Goal: Information Seeking & Learning: Find specific page/section

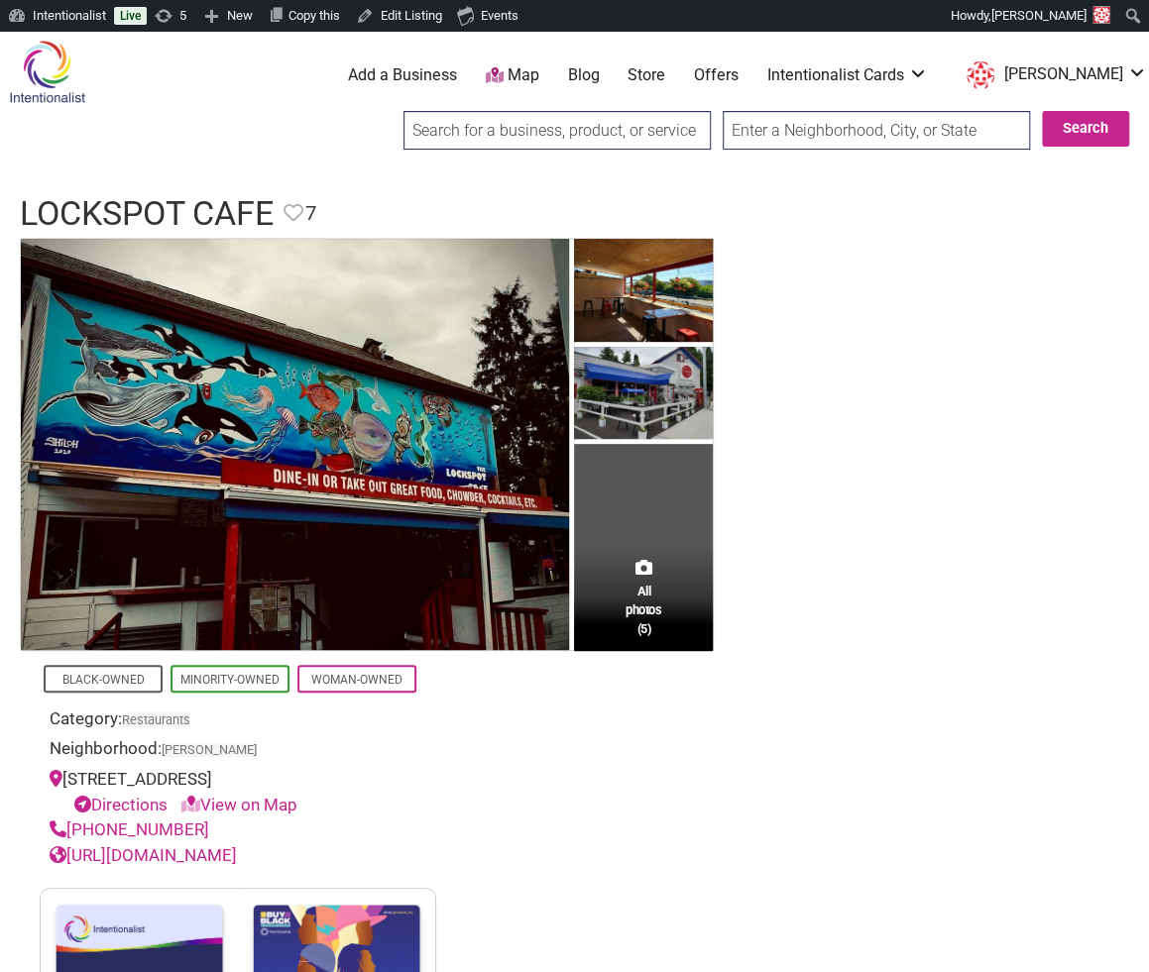
click at [458, 126] on input "search" at bounding box center [556, 130] width 307 height 39
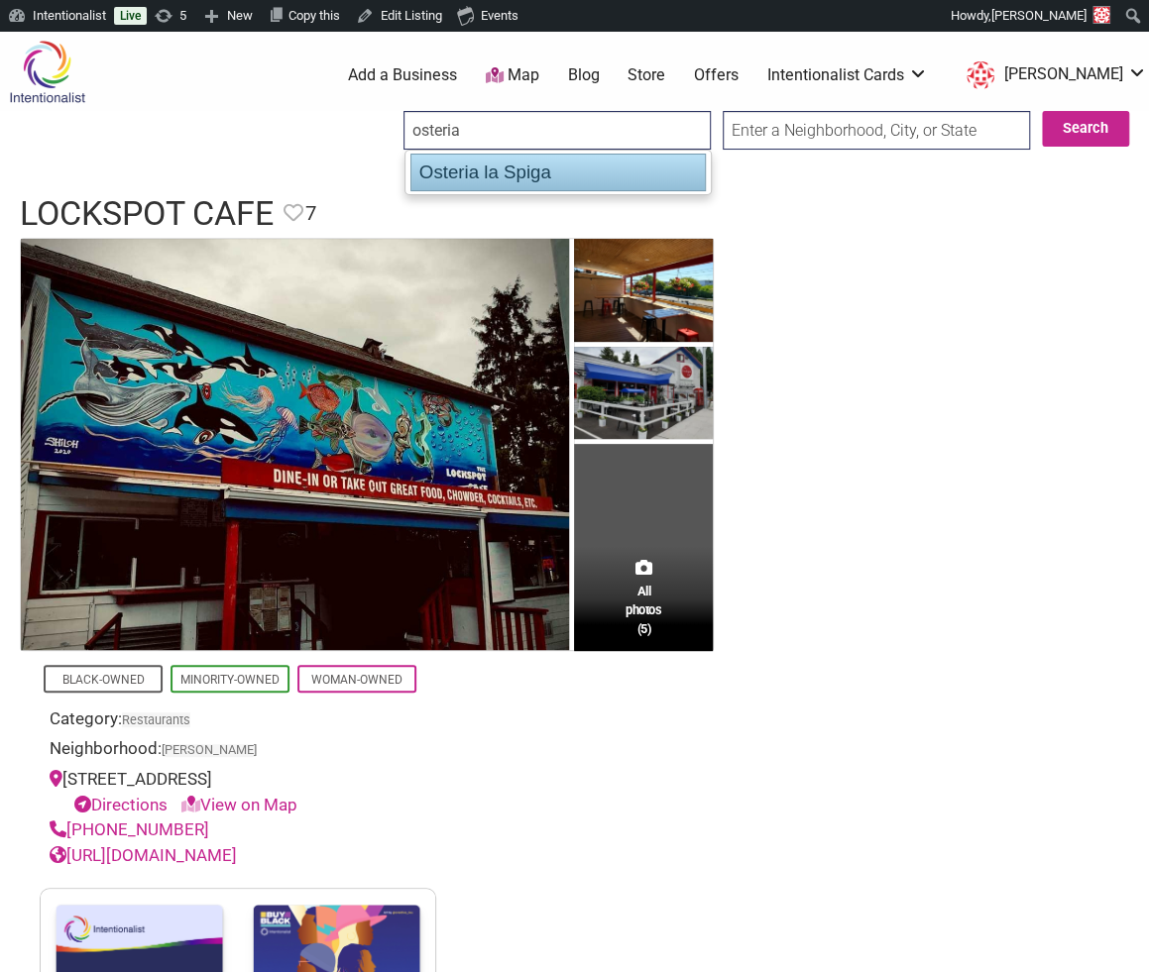
click at [470, 171] on div "Osteria la Spiga" at bounding box center [557, 173] width 295 height 38
type input "Osteria la Spiga"
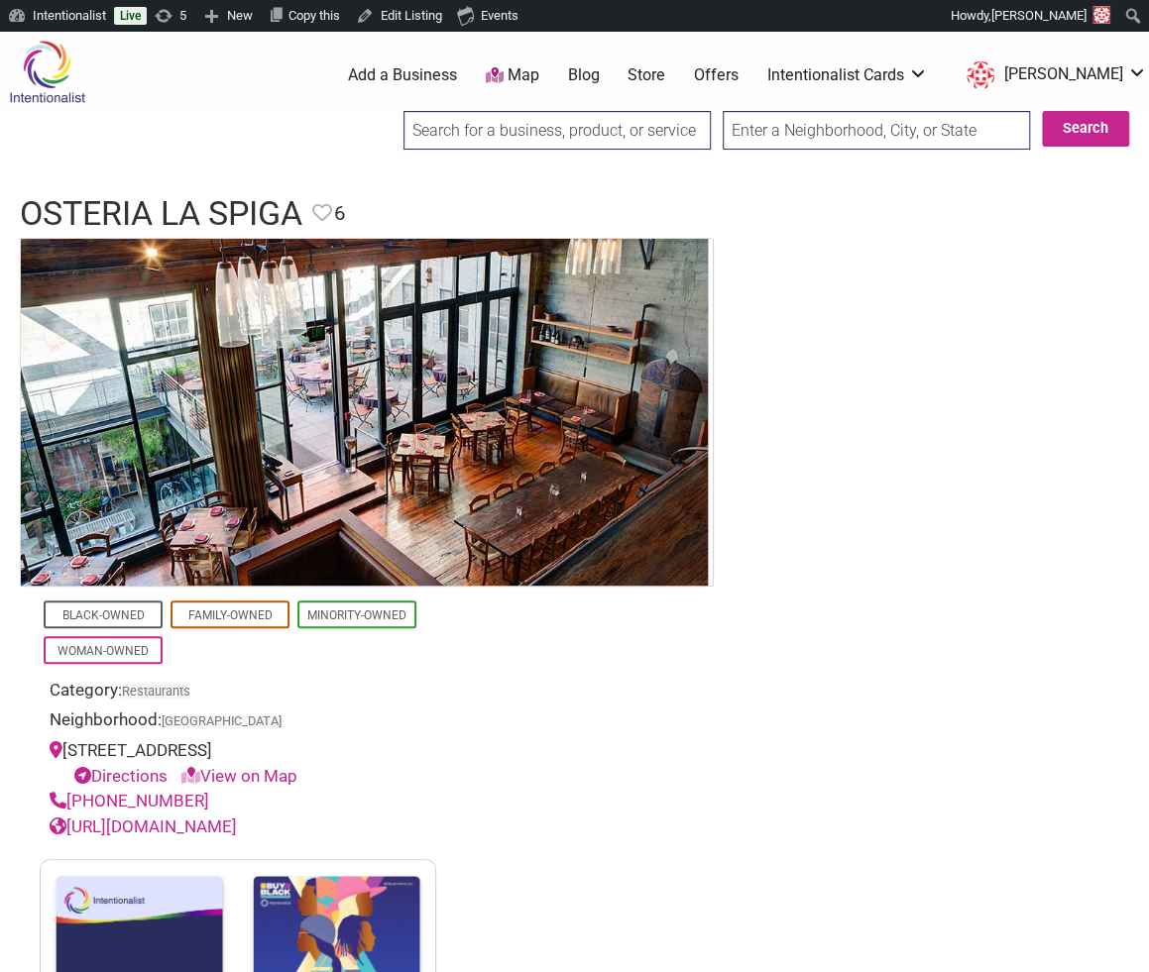
click at [532, 135] on input "search" at bounding box center [556, 130] width 307 height 39
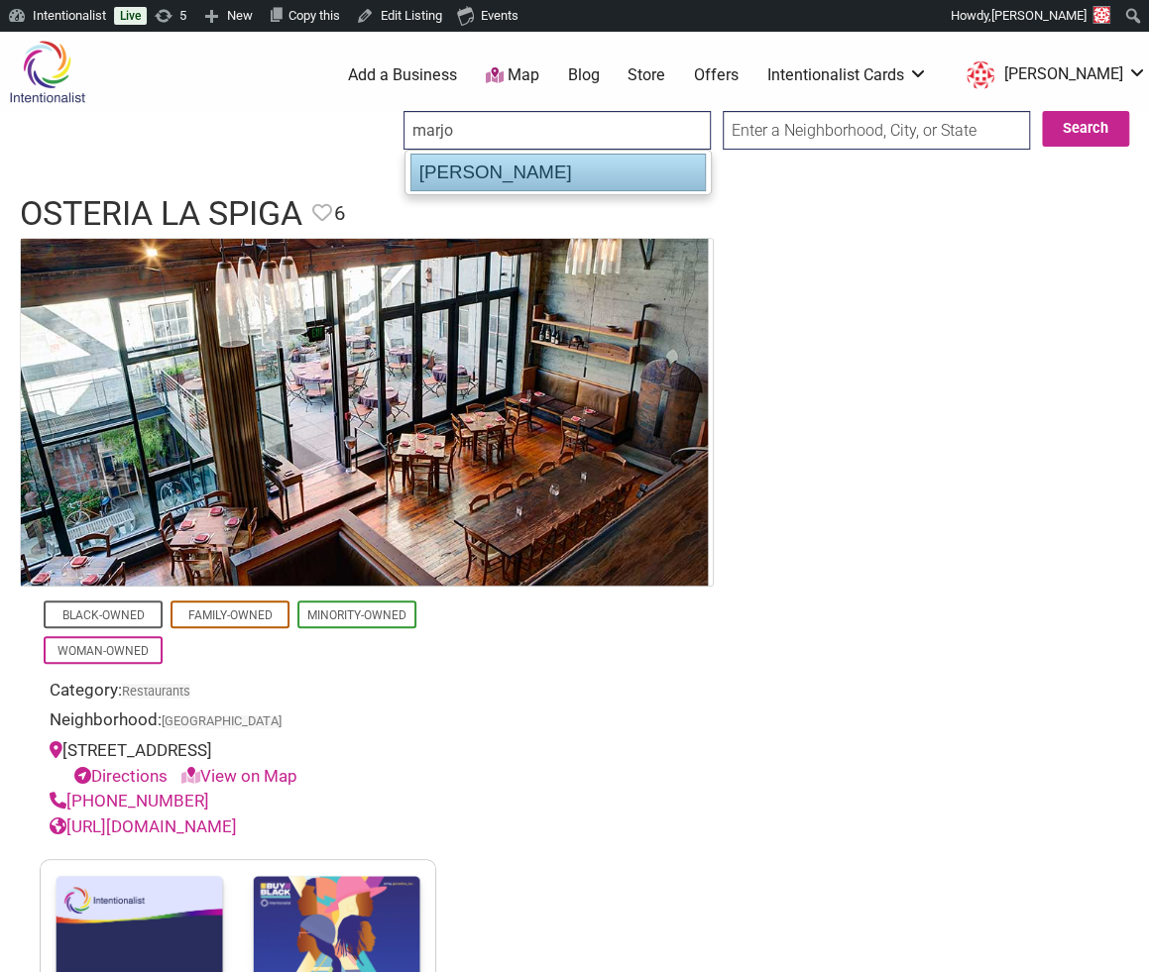
click at [532, 169] on div "[PERSON_NAME]" at bounding box center [557, 173] width 295 height 38
type input "[PERSON_NAME]"
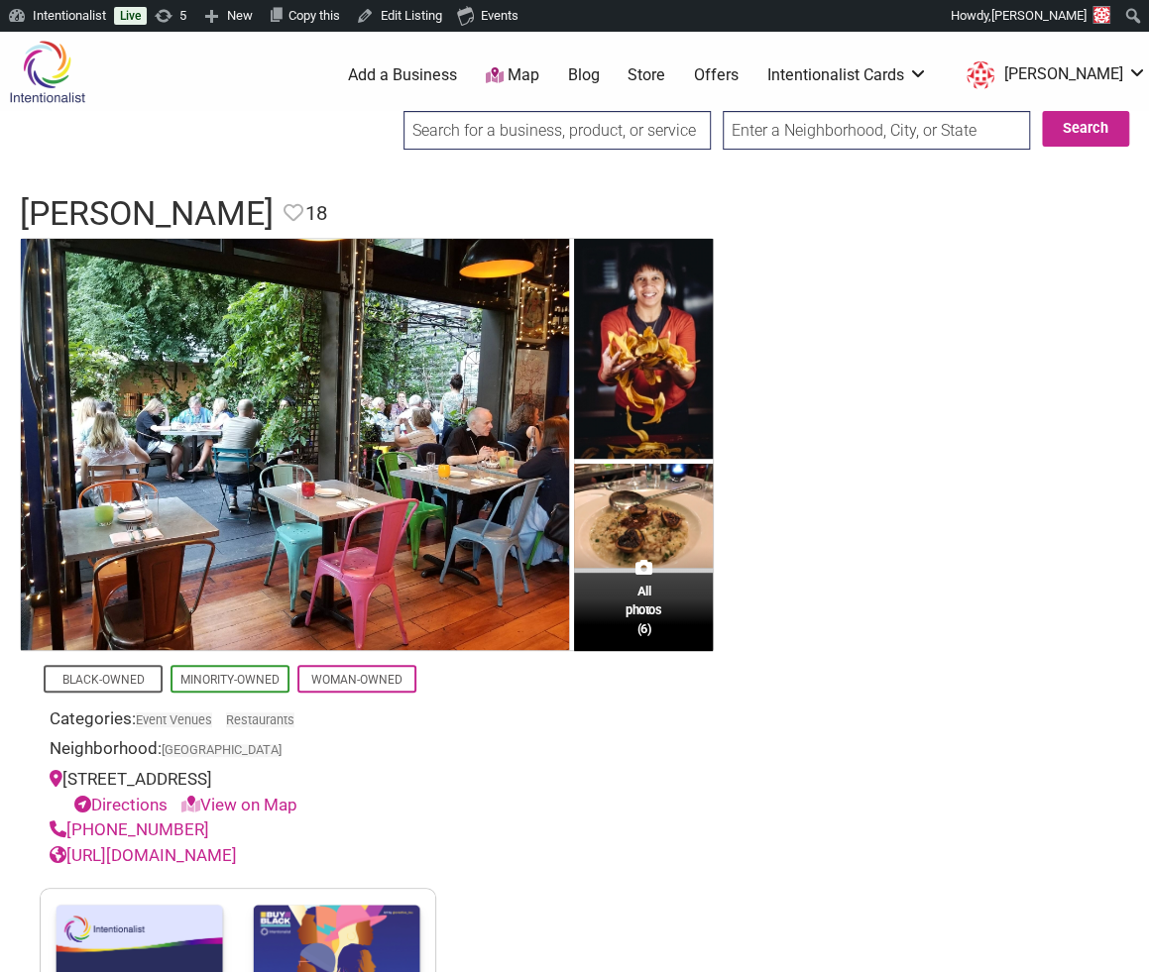
click at [485, 113] on input "search" at bounding box center [556, 130] width 307 height 39
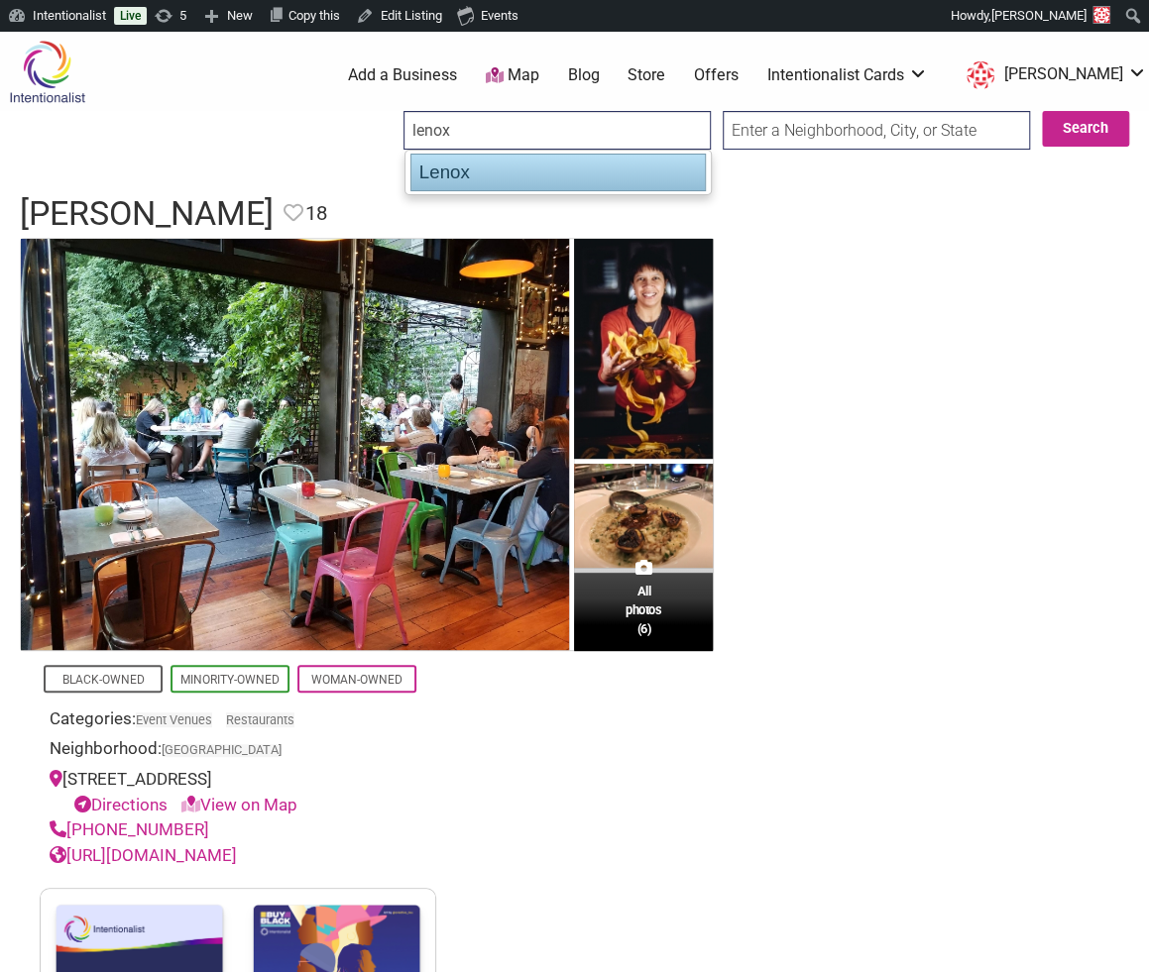
click at [488, 183] on div "Lenox" at bounding box center [557, 173] width 295 height 38
type input "Lenox"
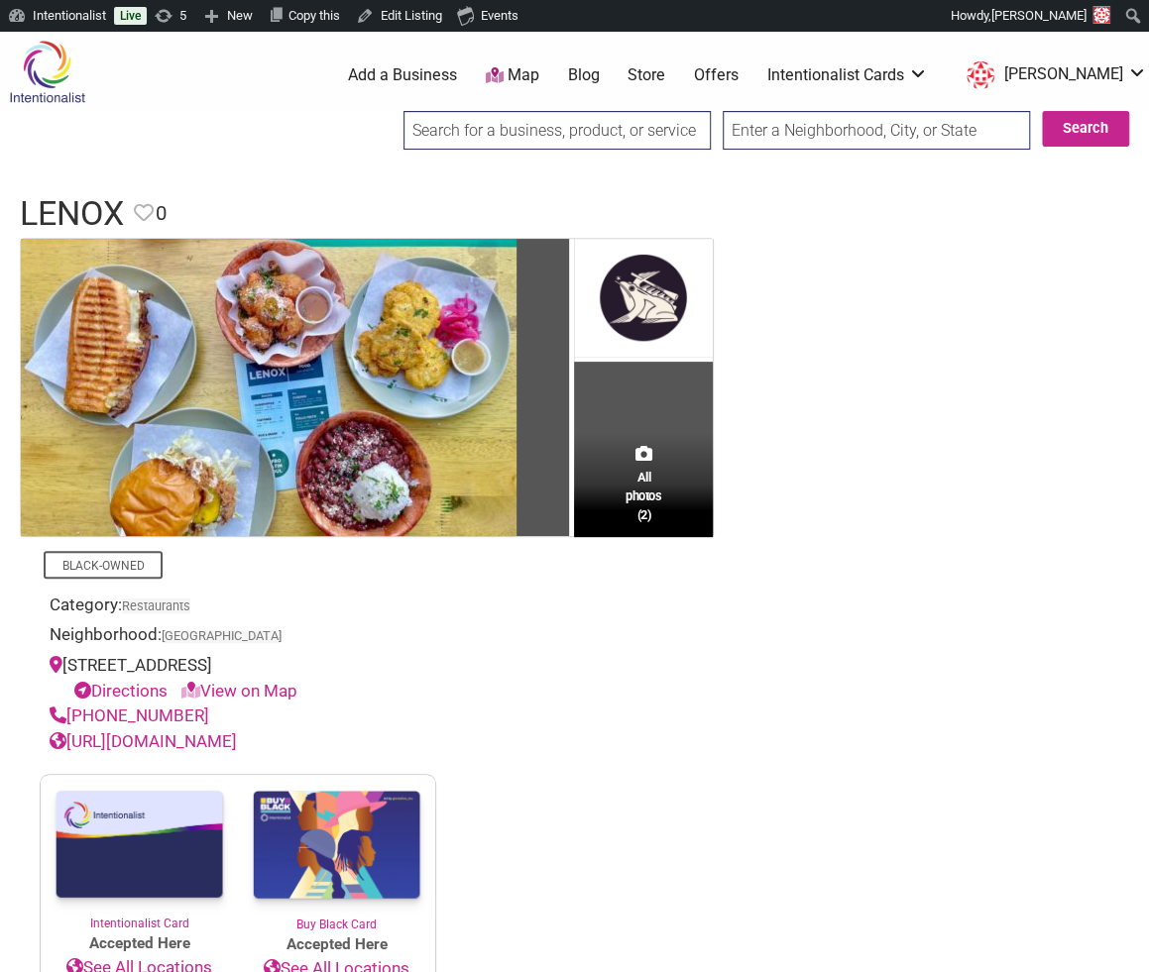
click at [494, 138] on input "search" at bounding box center [556, 130] width 307 height 39
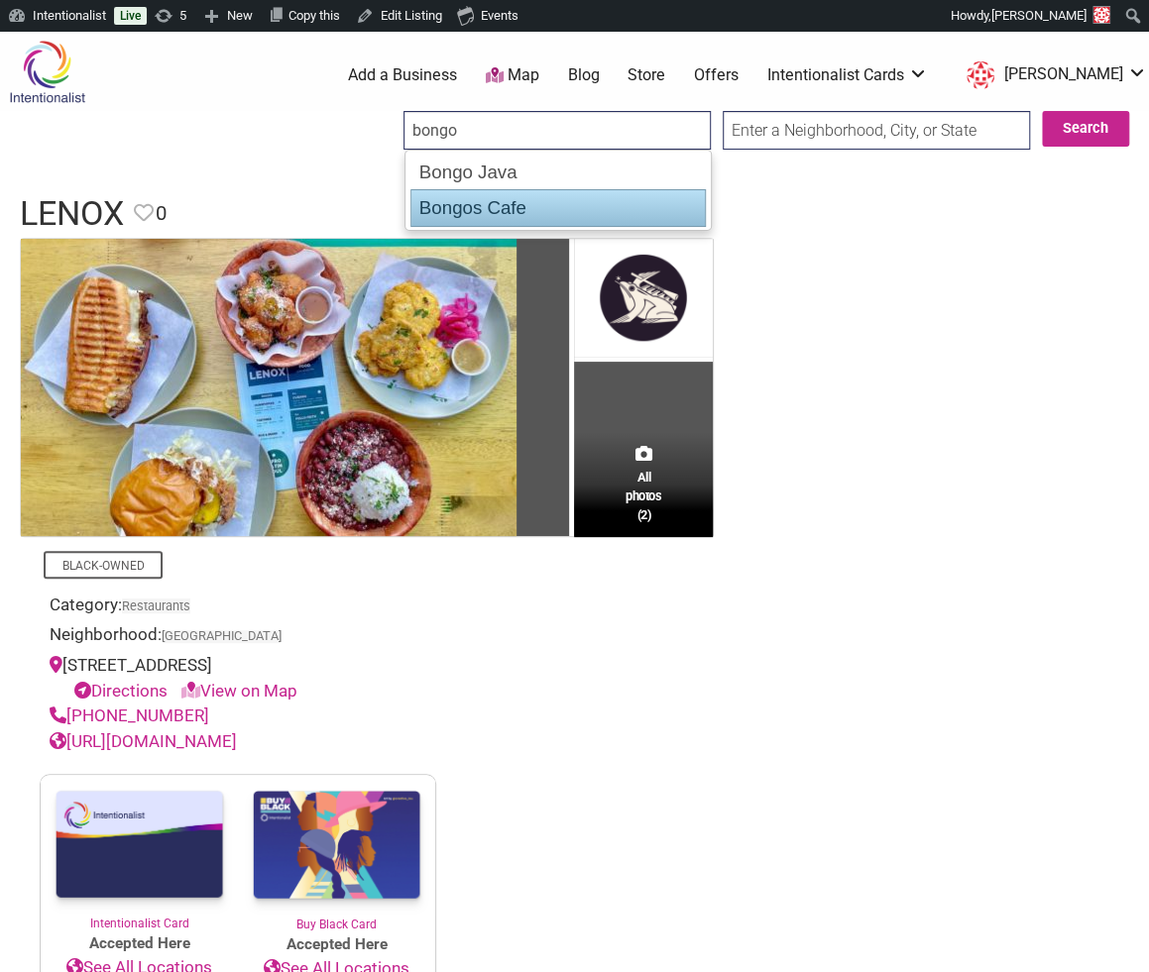
click at [498, 206] on div "Bongos Cafe" at bounding box center [557, 208] width 295 height 38
type input "Bongos Cafe"
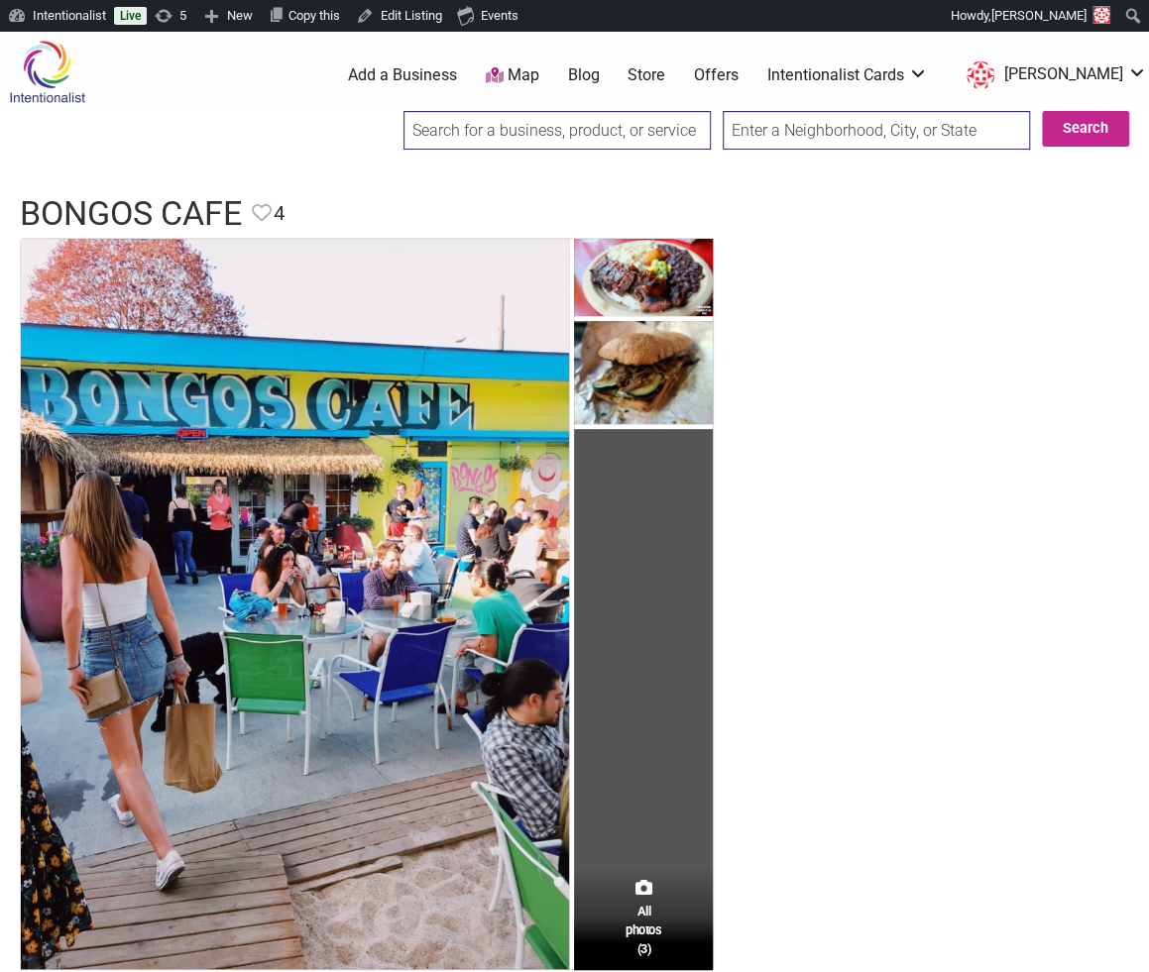
click at [536, 136] on input "search" at bounding box center [556, 130] width 307 height 39
paste input "Cafe Campagne"
type input "Cafe Campagne"
click at [384, 111] on input "Search" at bounding box center [422, 131] width 76 height 41
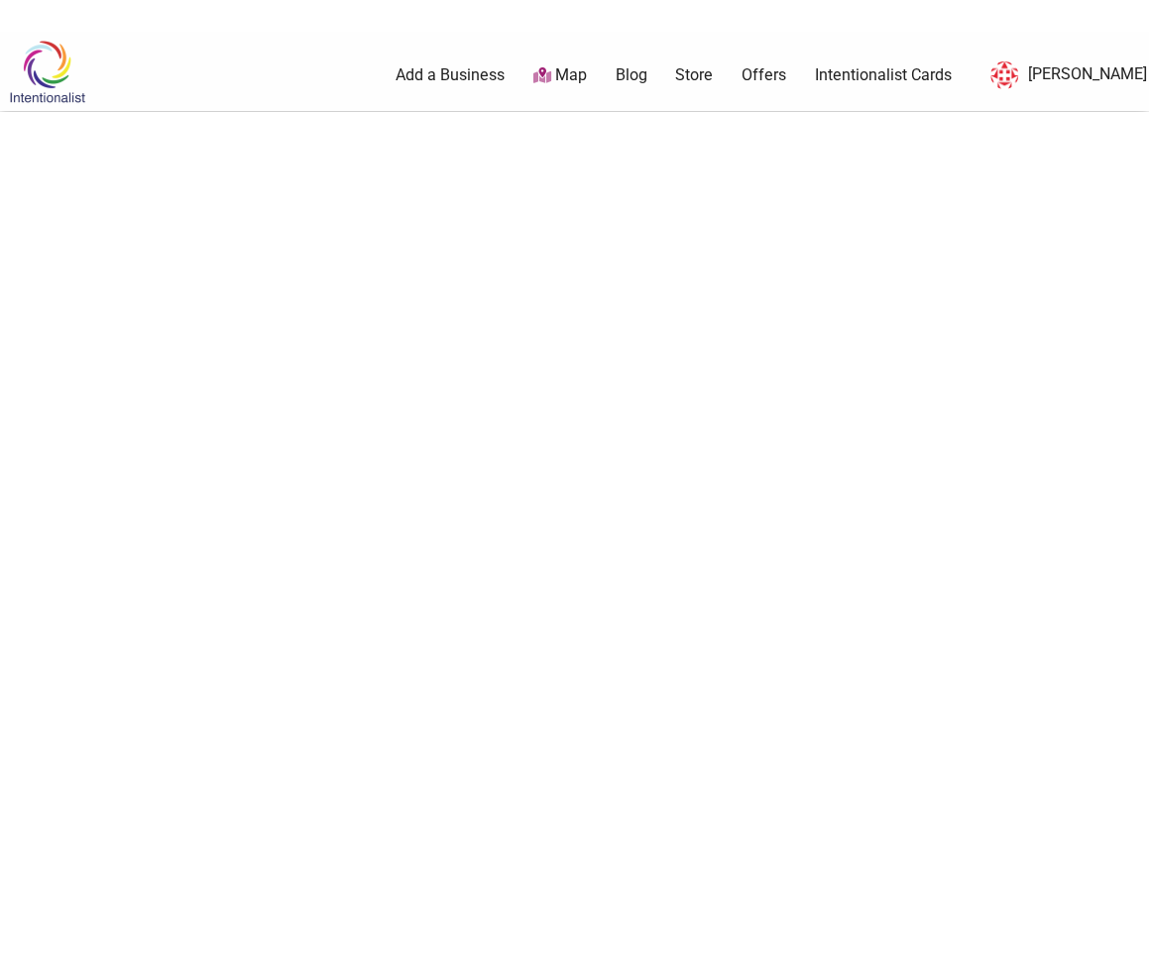
click at [523, 183] on body "× Menu 0 Add a Business Map Blog Store Offers Intentionalist Cards Buy Black Ca…" at bounding box center [574, 518] width 1149 height 972
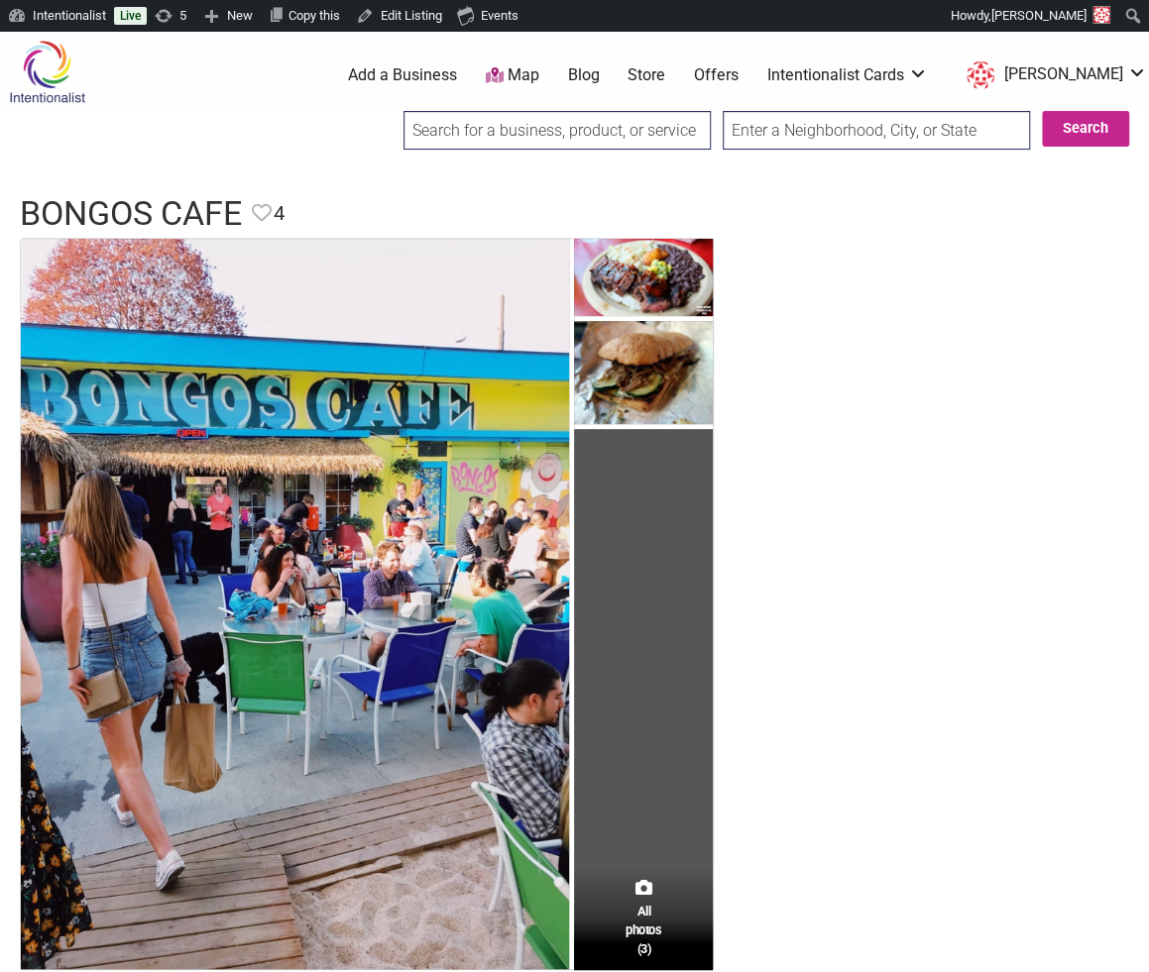
click at [547, 132] on input "search" at bounding box center [556, 130] width 307 height 39
paste input "Cafe Campagne"
type input "Cafe Campagne"
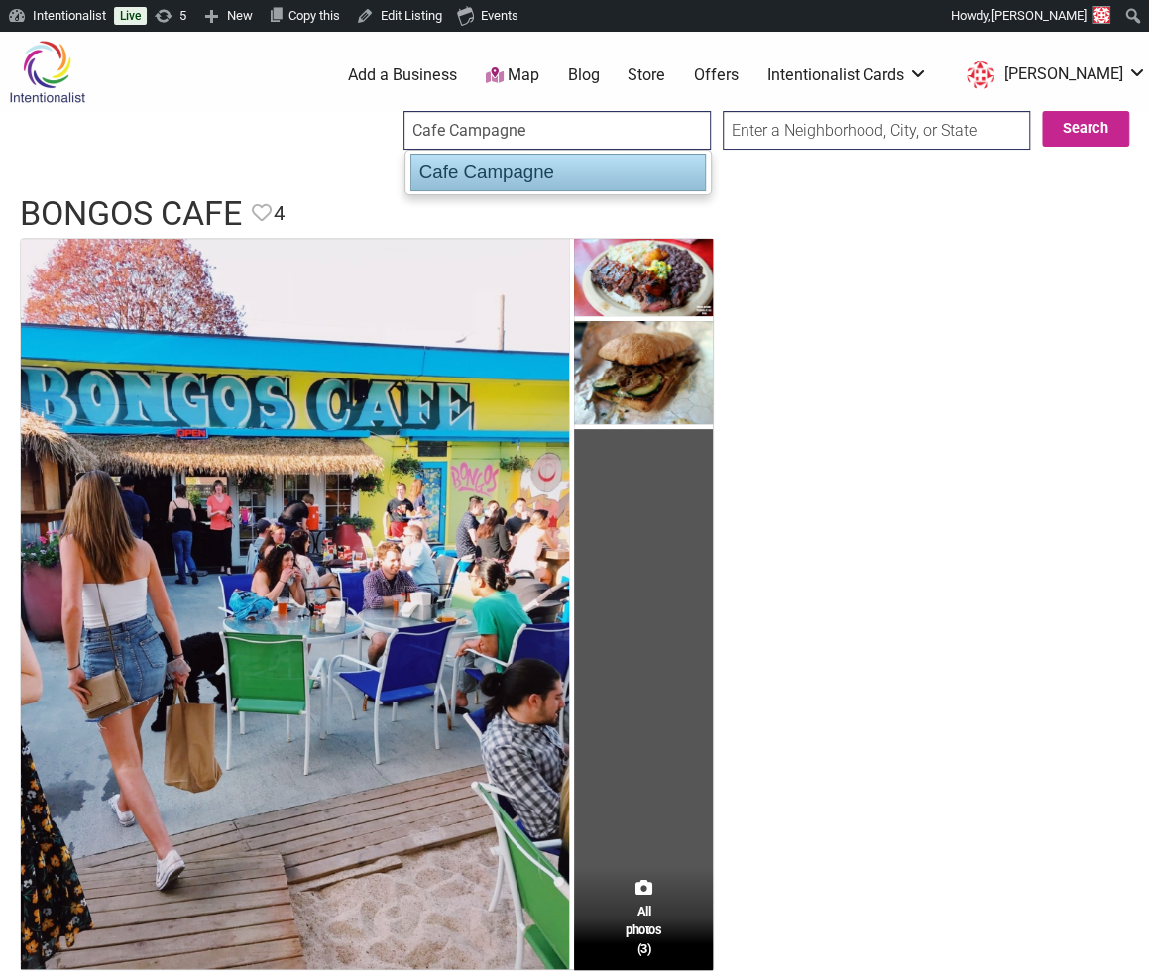
click at [540, 169] on div "Cafe Campagne" at bounding box center [557, 173] width 295 height 38
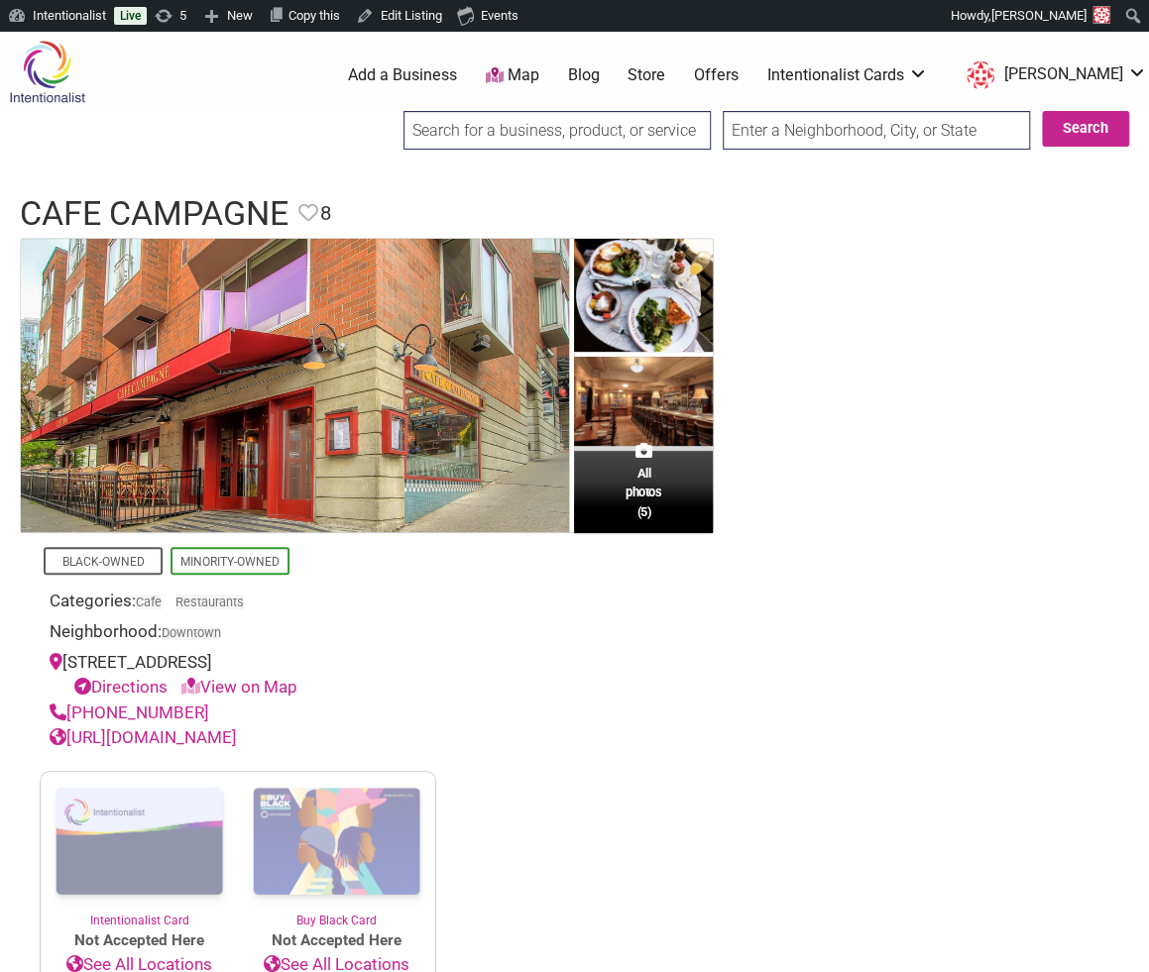
click at [434, 133] on input "search" at bounding box center [556, 130] width 307 height 39
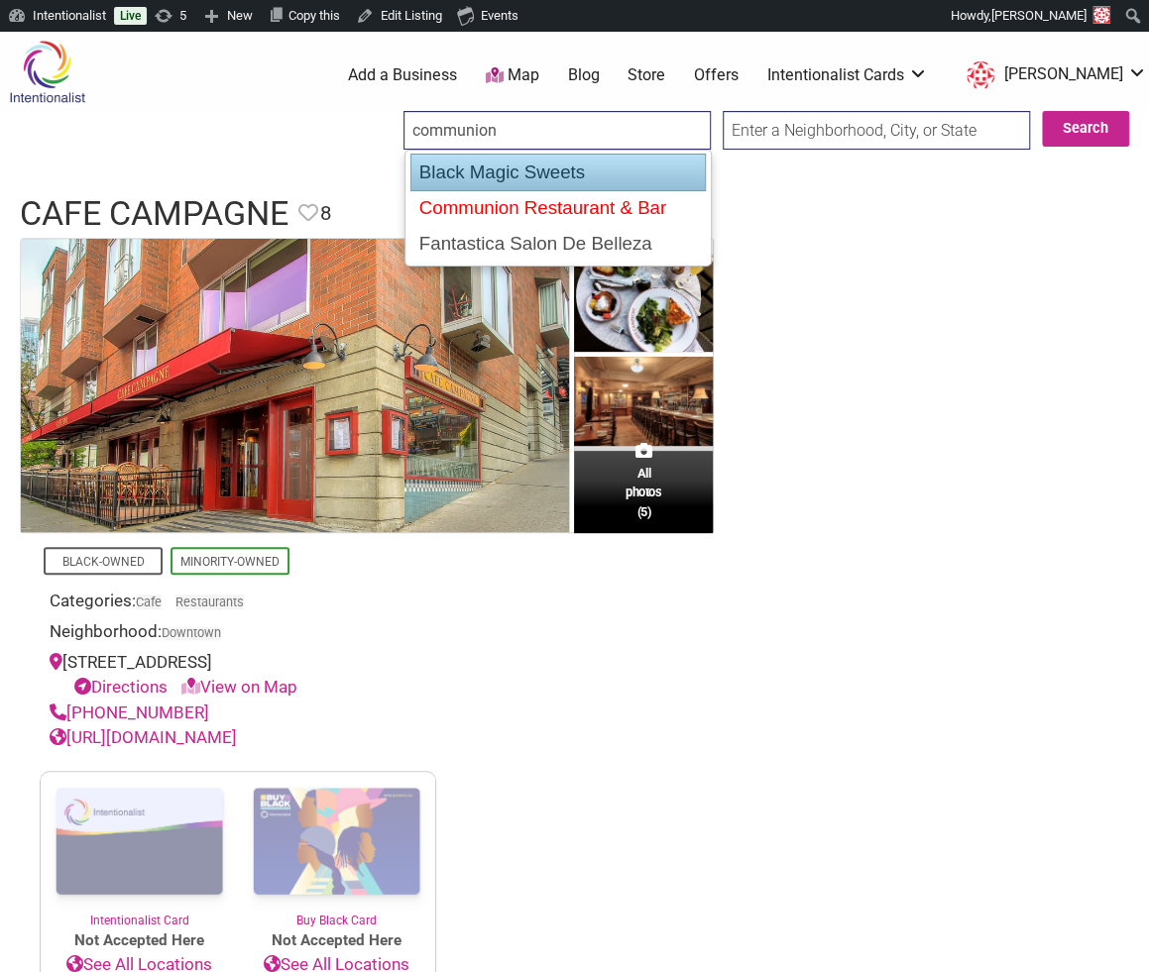
click at [447, 200] on div "Communion Restaurant & Bar" at bounding box center [557, 208] width 293 height 36
type input "Communion Restaurant & Bar"
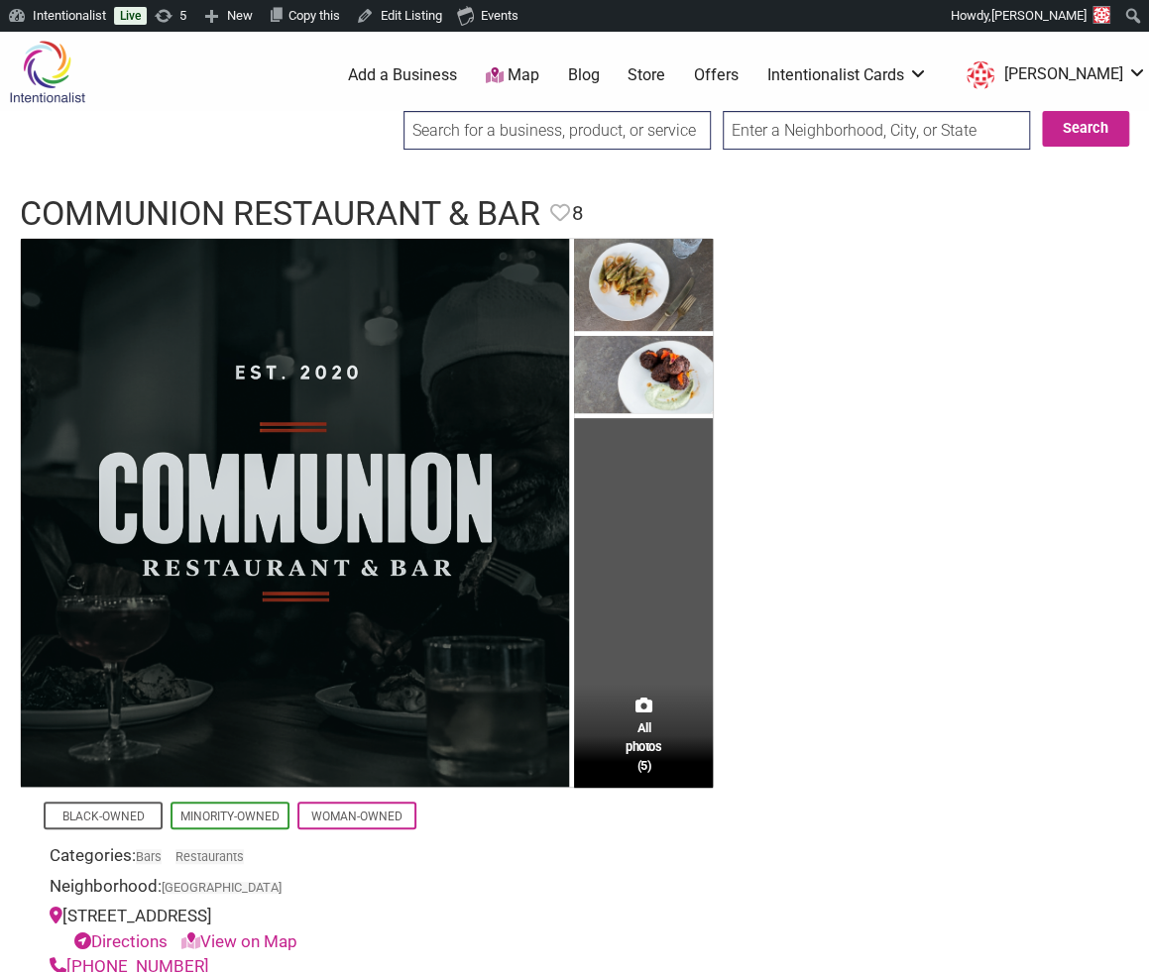
click at [418, 130] on input "search" at bounding box center [556, 130] width 307 height 39
paste input "Cafe Soleil"
type input "Cafe Soleil"
click at [384, 111] on input "Search" at bounding box center [422, 131] width 76 height 41
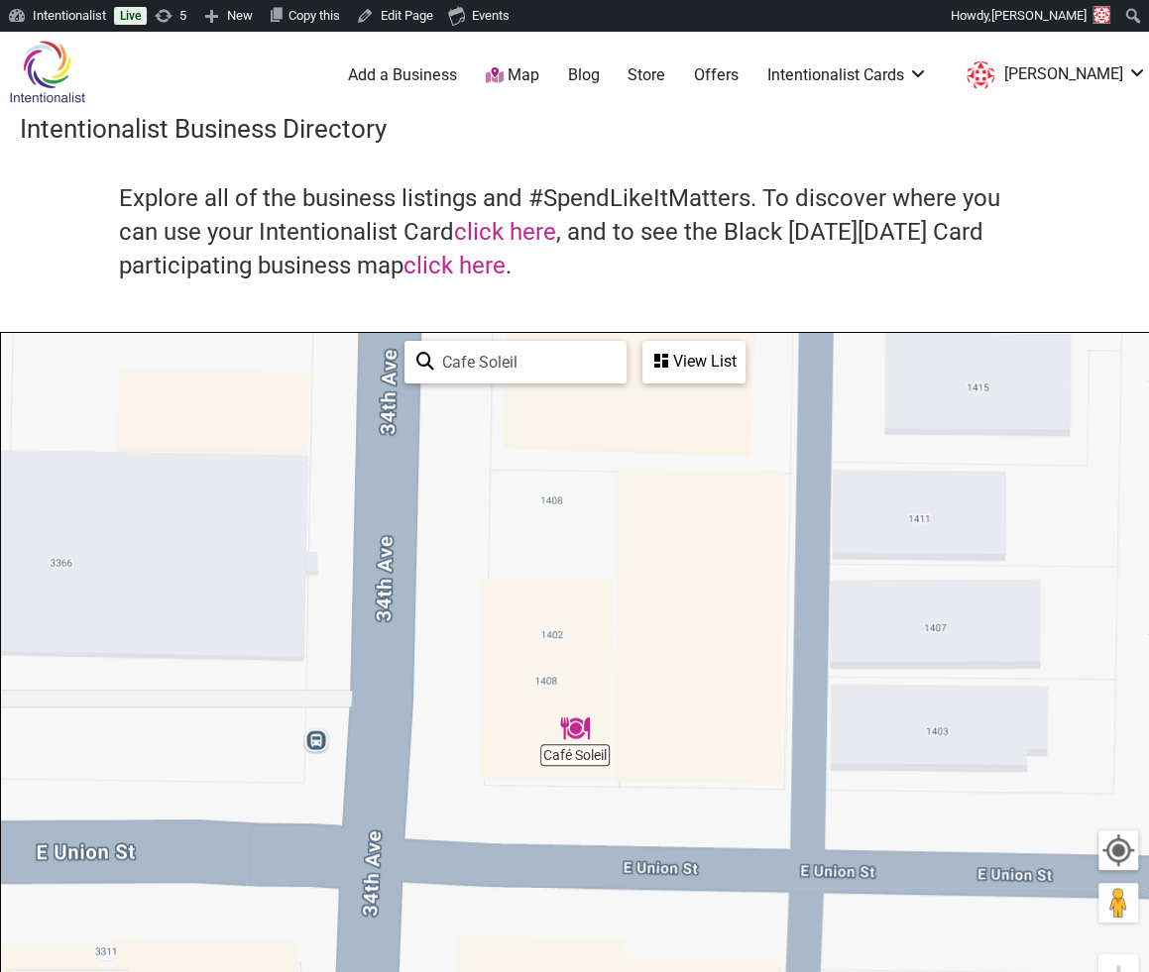
click at [573, 742] on img "Café Soleil" at bounding box center [575, 729] width 30 height 30
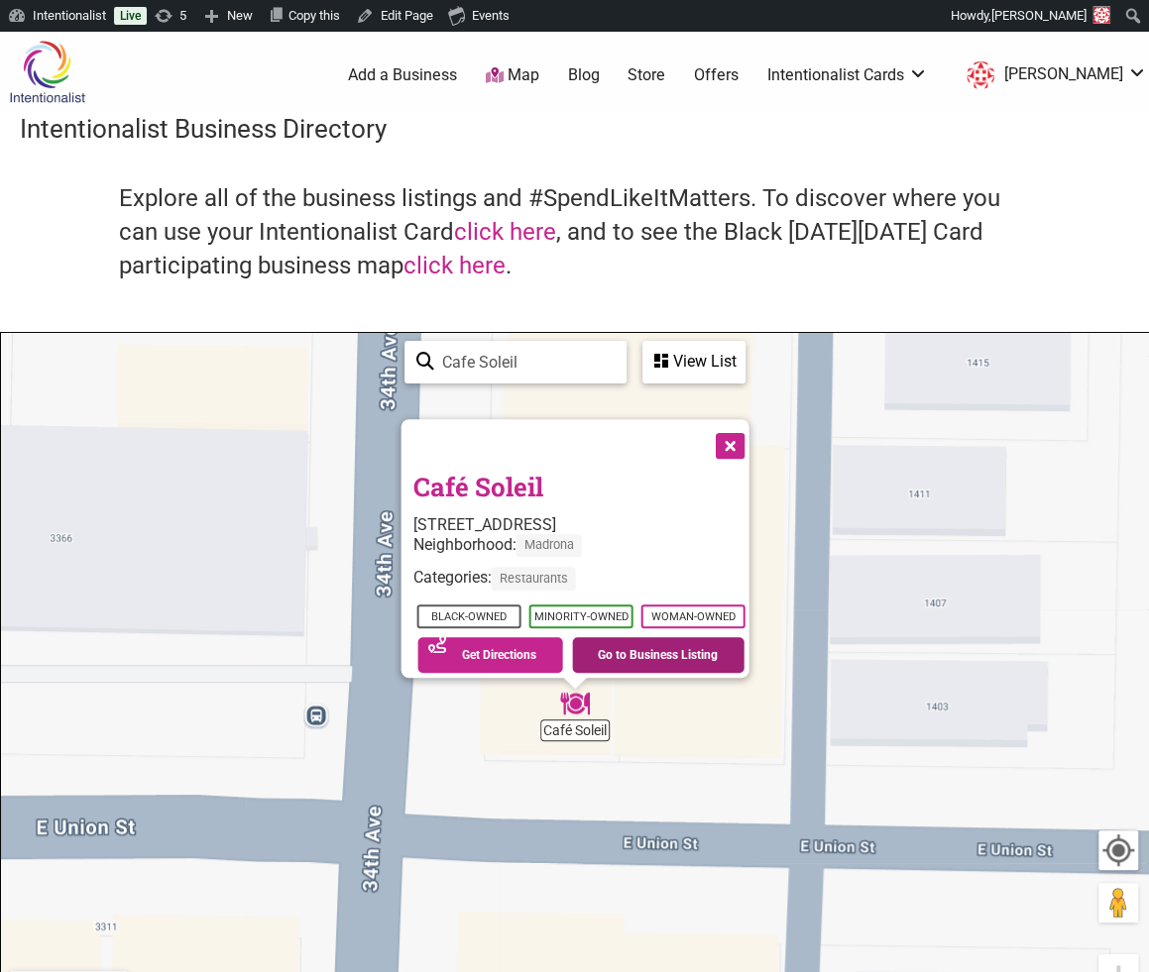
click at [624, 644] on link "Go to Business Listing" at bounding box center [658, 655] width 172 height 36
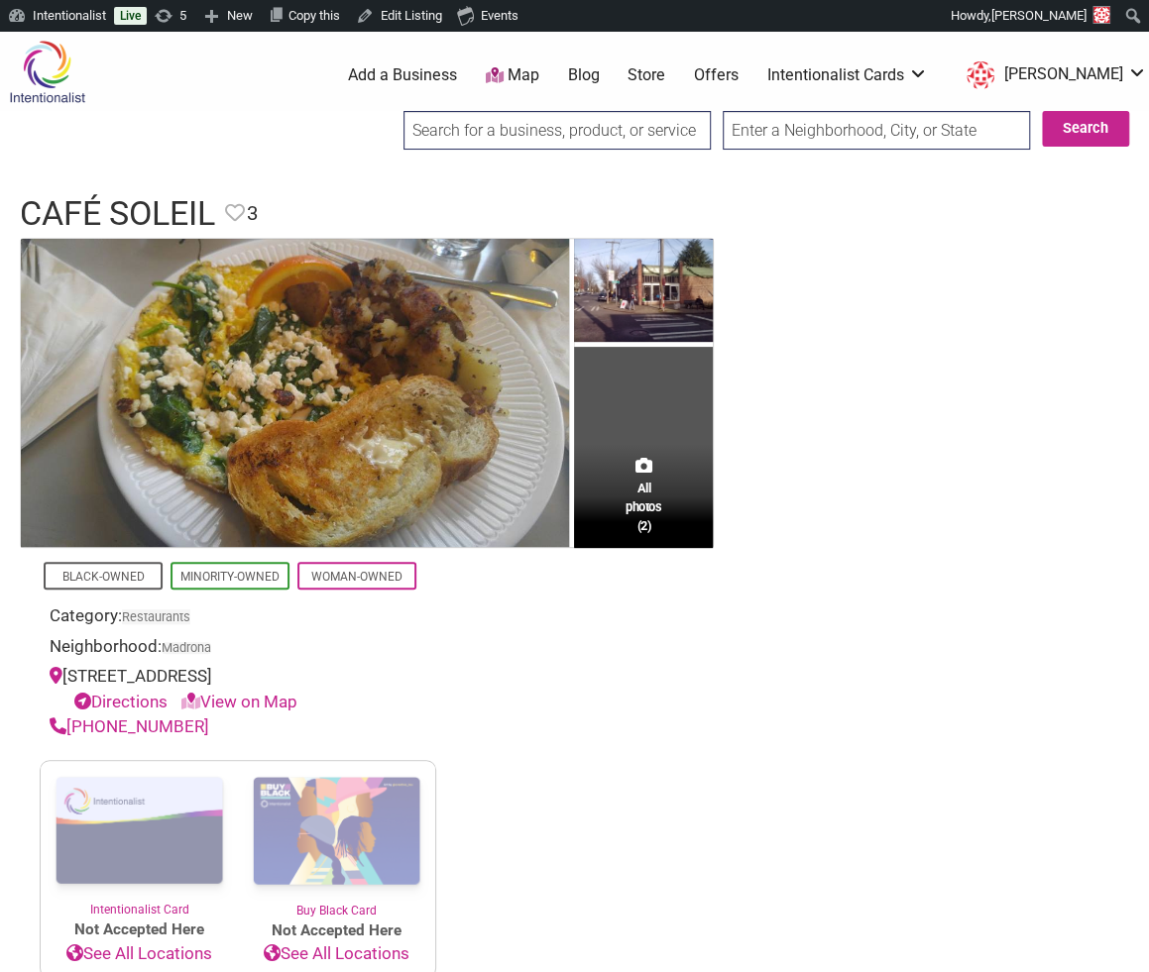
click at [502, 122] on input "search" at bounding box center [556, 130] width 307 height 39
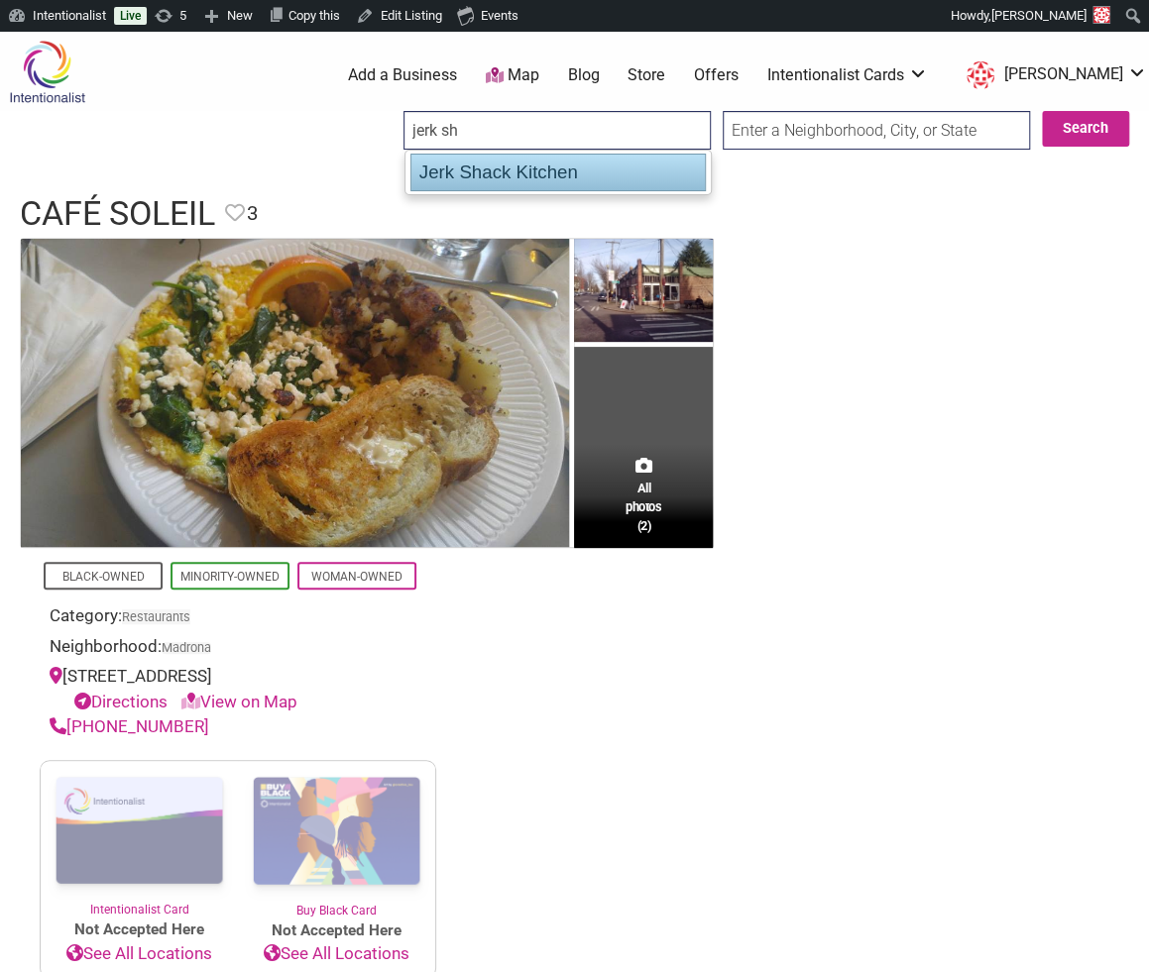
click at [491, 176] on div "Jerk Shack Kitchen" at bounding box center [557, 173] width 295 height 38
type input "Jerk Shack Kitchen"
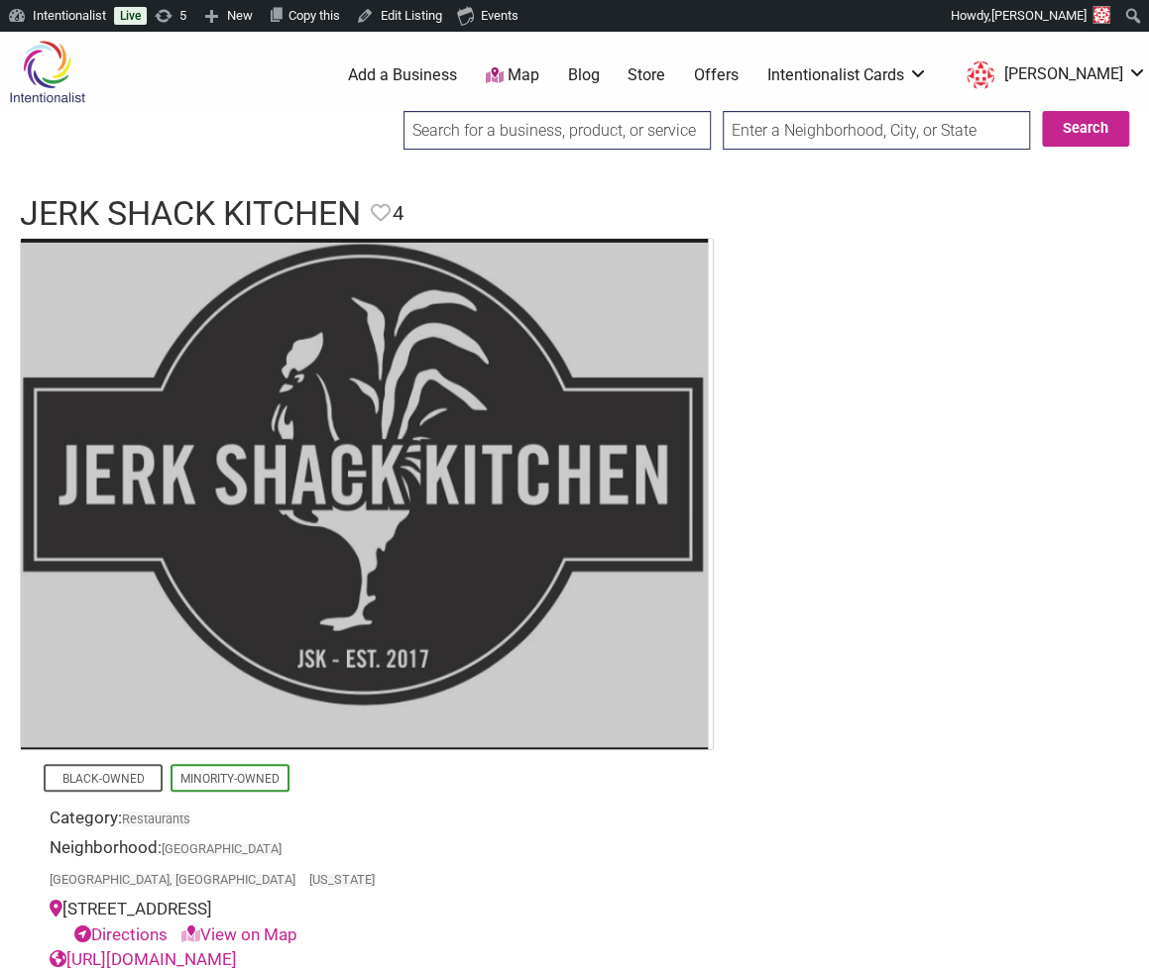
scroll to position [8, 0]
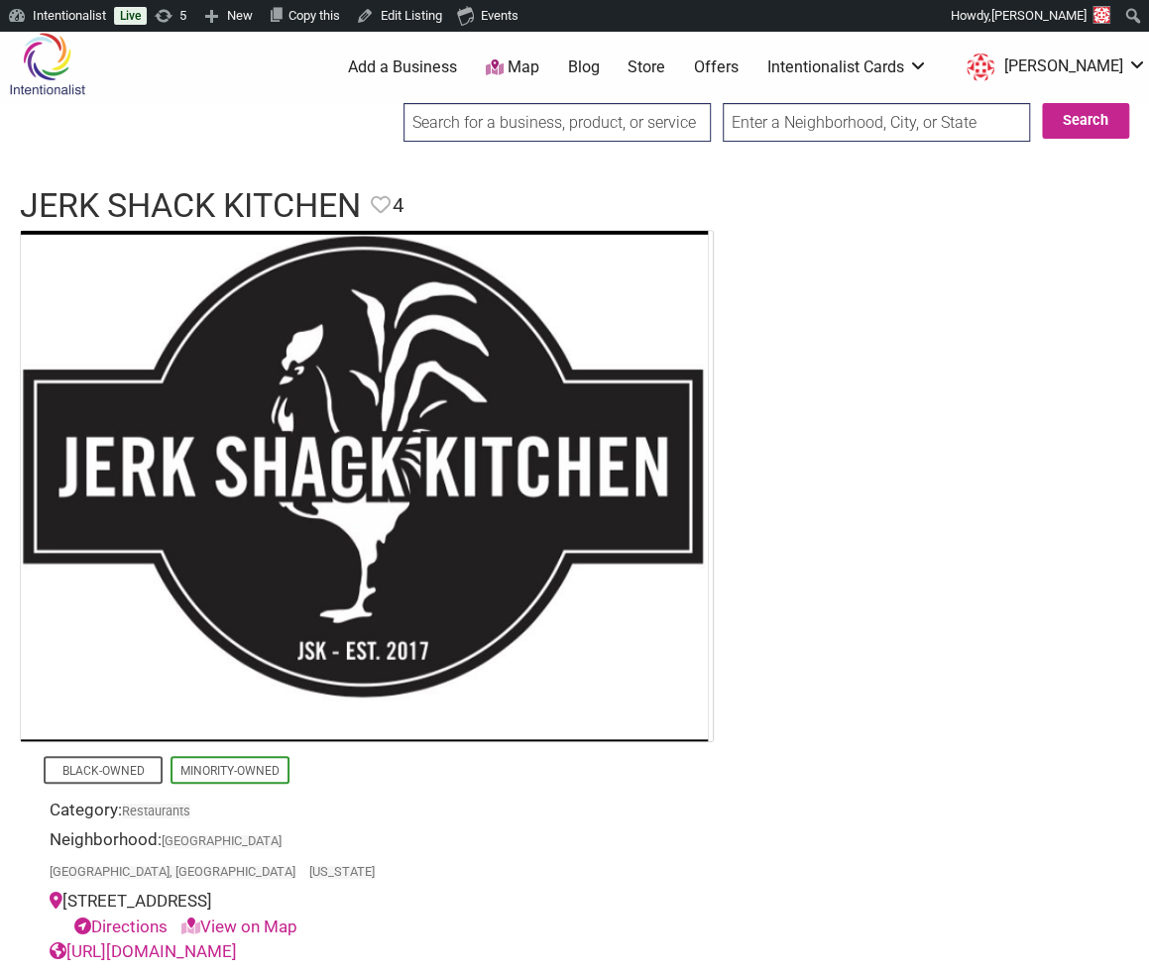
click at [464, 144] on div at bounding box center [556, 129] width 307 height 52
click at [454, 124] on input "search" at bounding box center [556, 122] width 307 height 39
paste input "Cafe Selam"
type input "Cafe Selam"
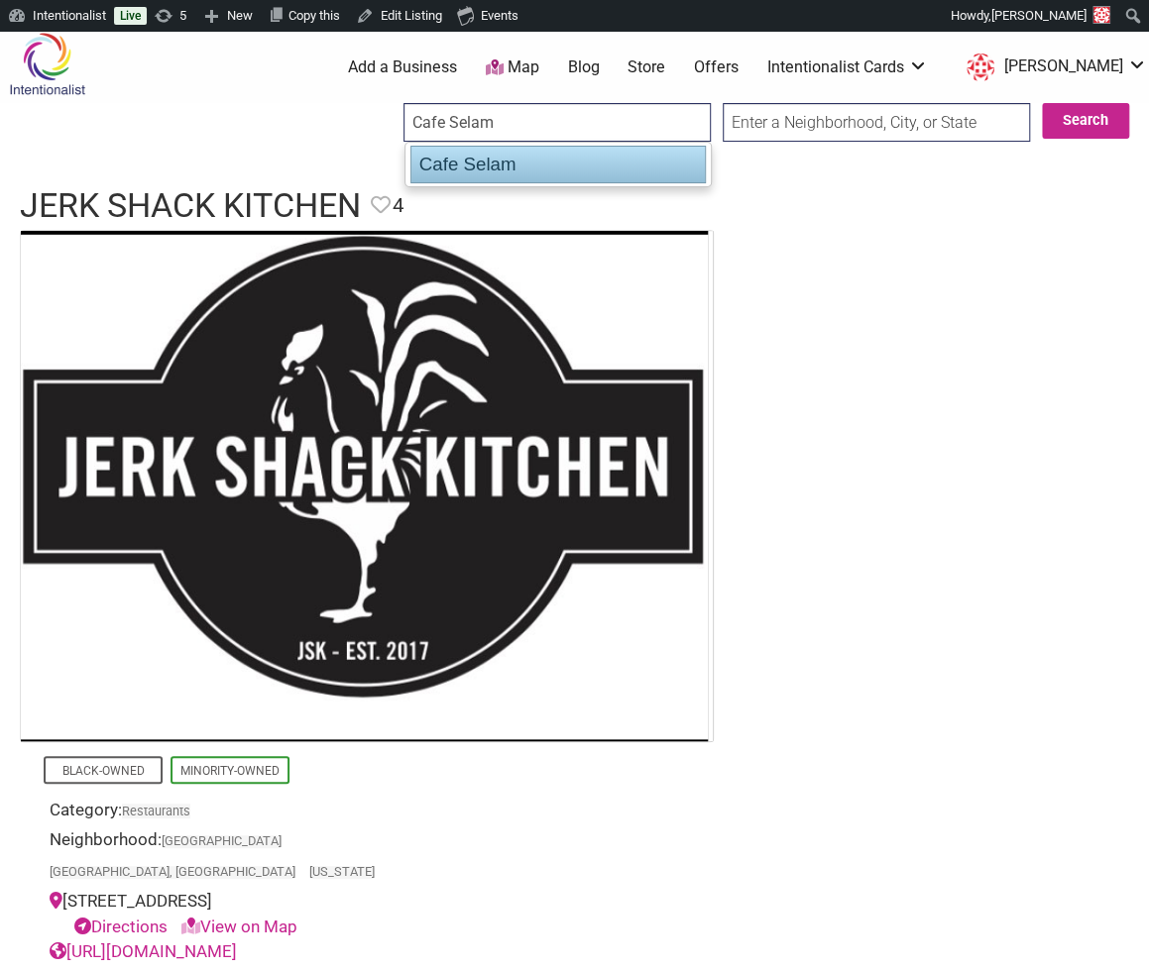
click at [466, 158] on div "Cafe Selam" at bounding box center [557, 165] width 295 height 38
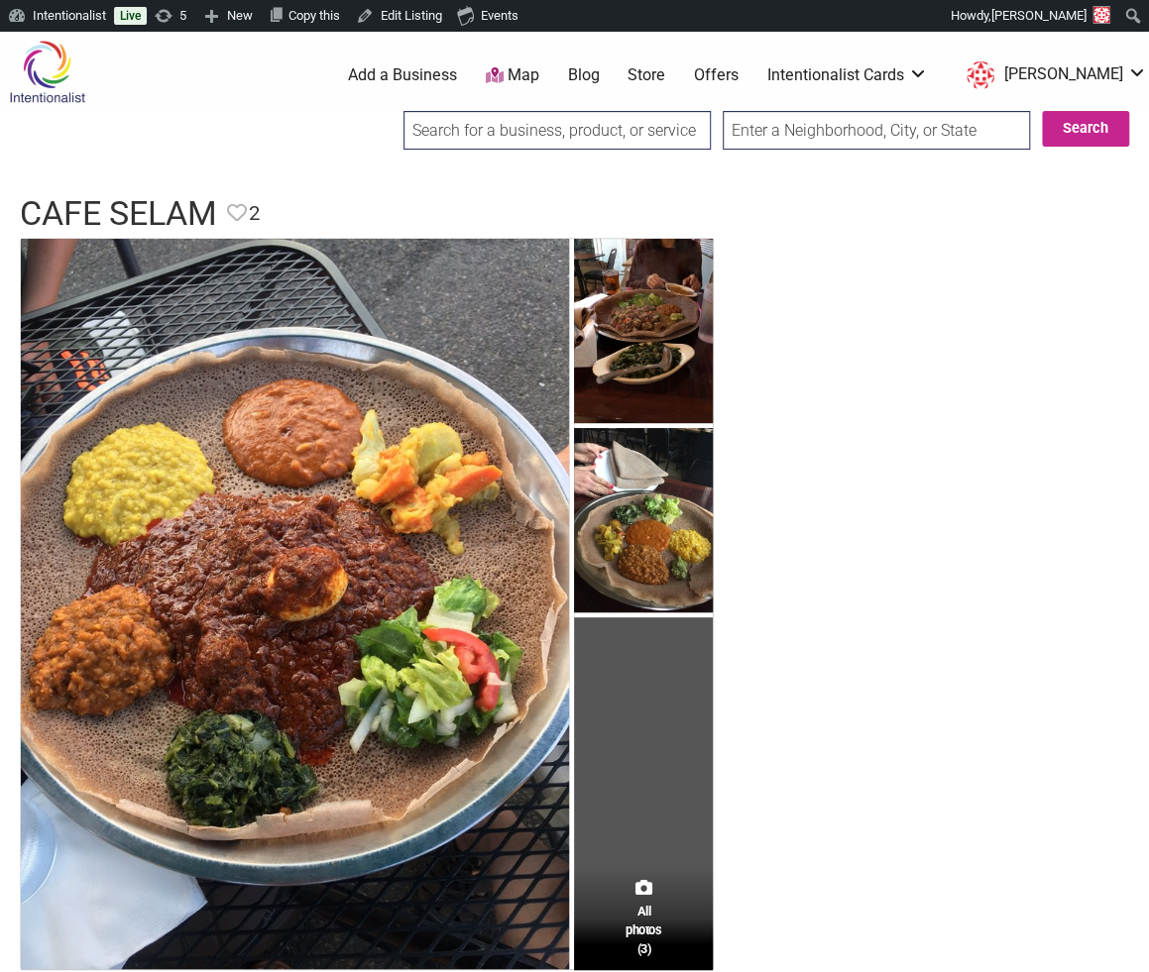
click at [36, 76] on img at bounding box center [47, 72] width 94 height 64
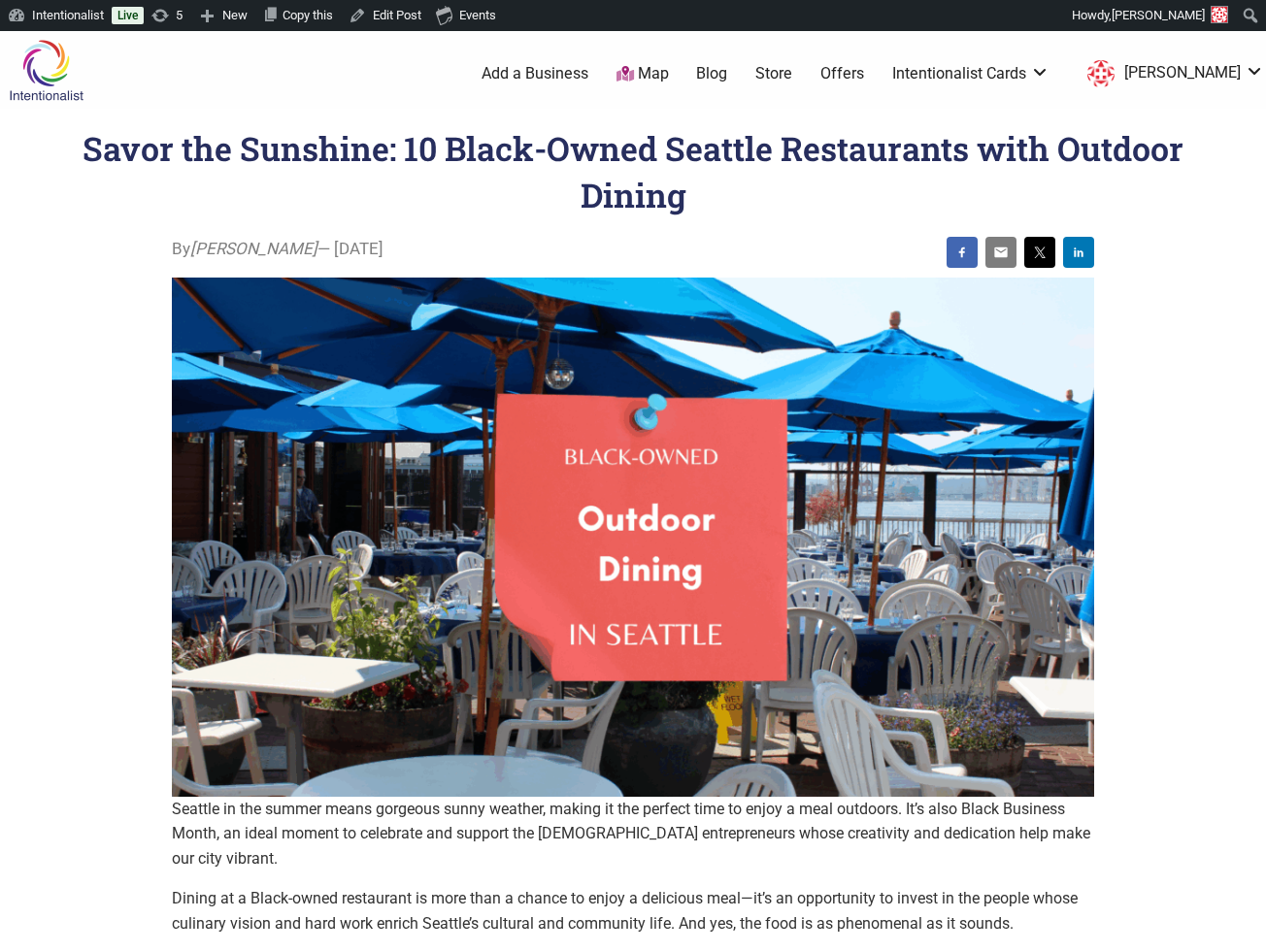
click at [727, 76] on link "Blog" at bounding box center [712, 73] width 31 height 22
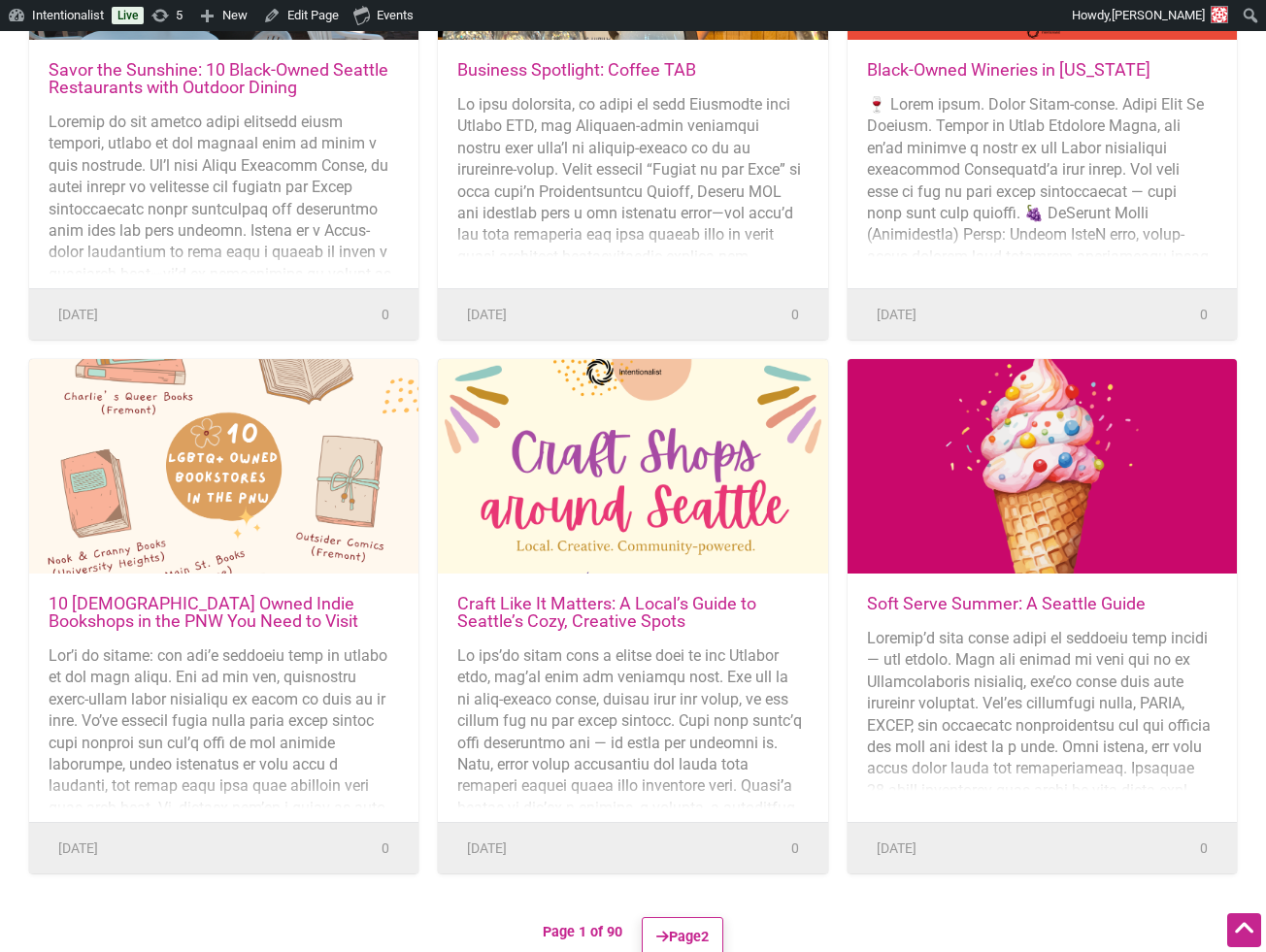
scroll to position [648, 0]
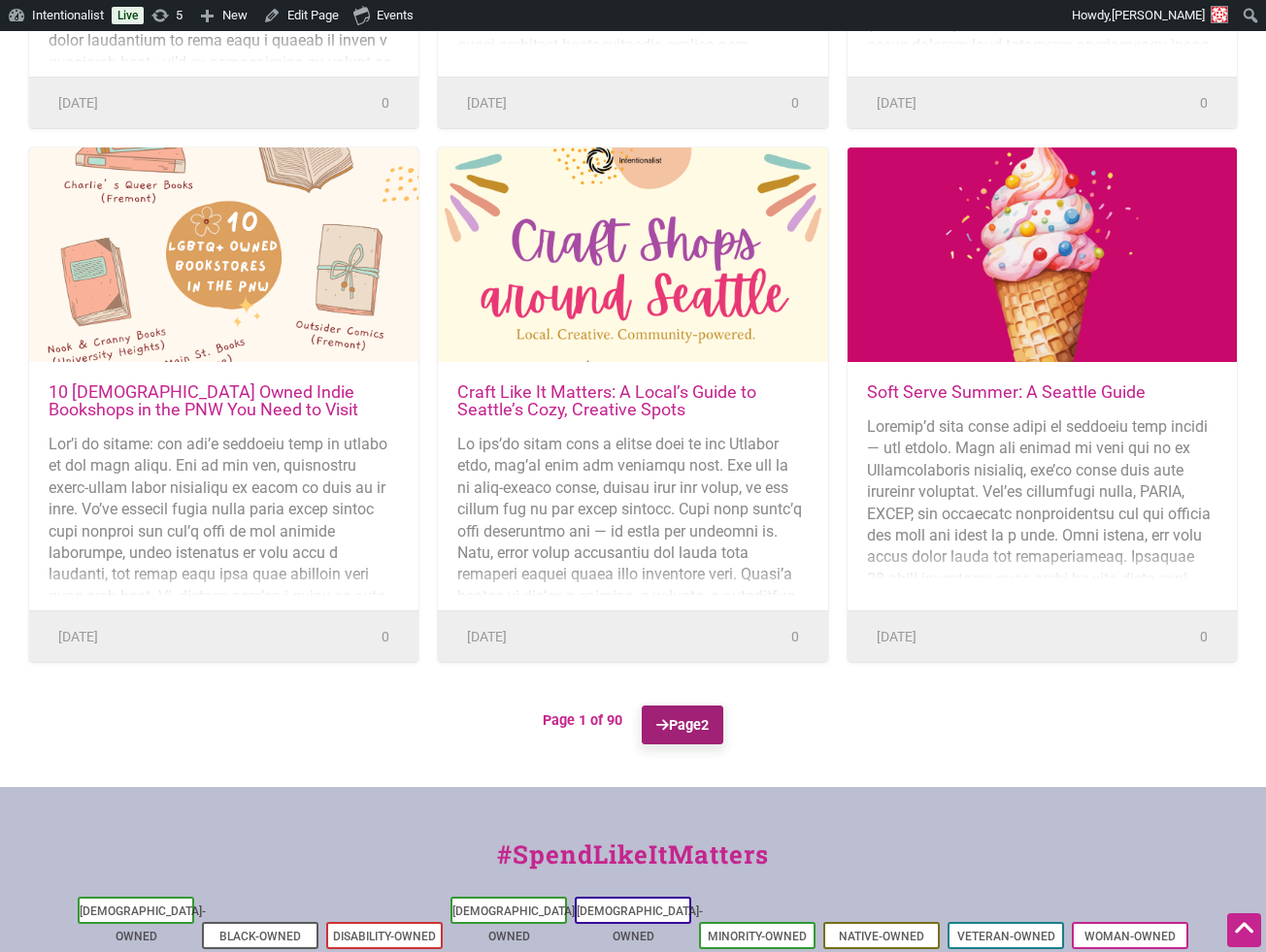
click at [677, 730] on link "Page 2" at bounding box center [683, 726] width 82 height 39
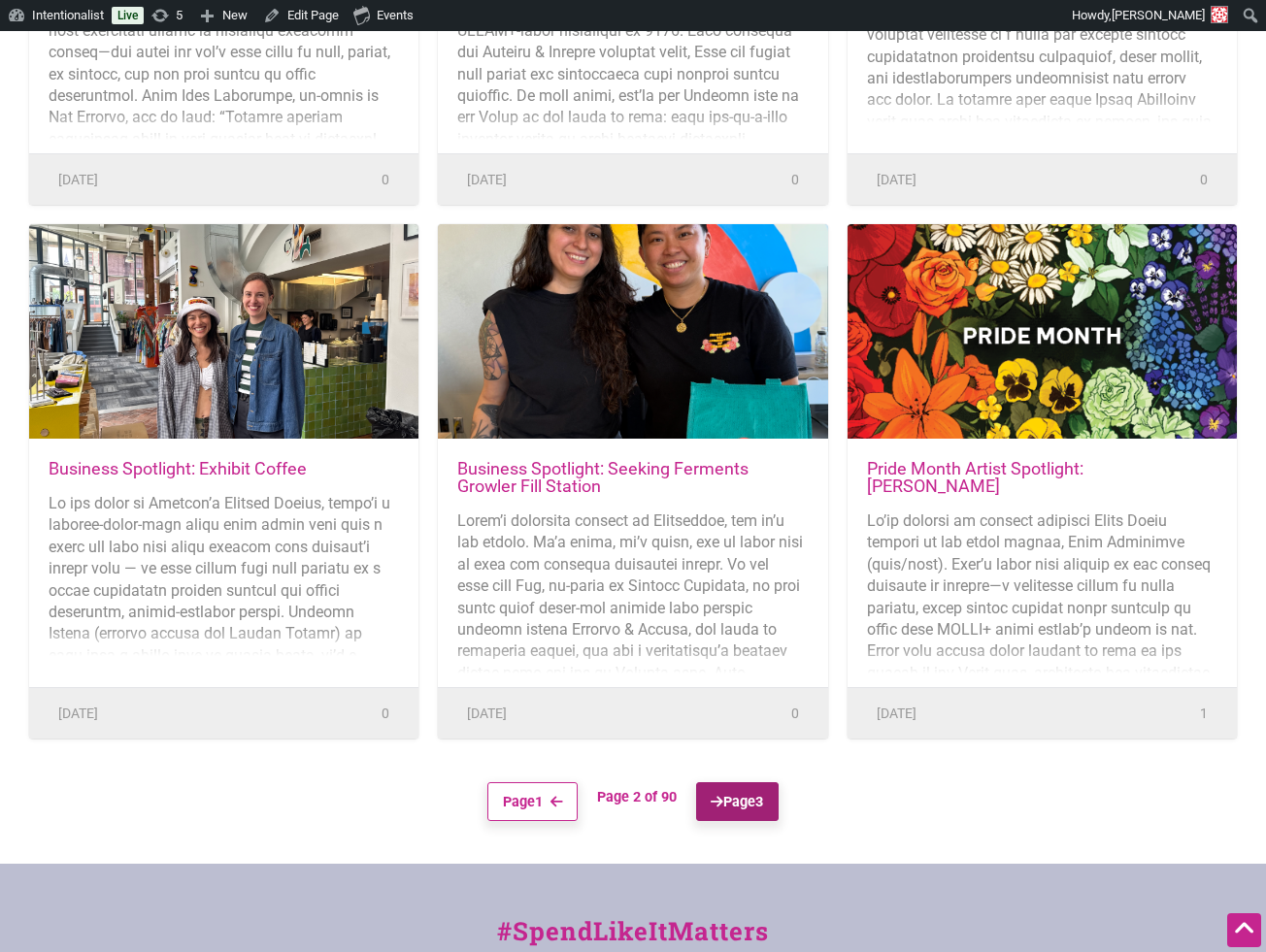
scroll to position [652, 0]
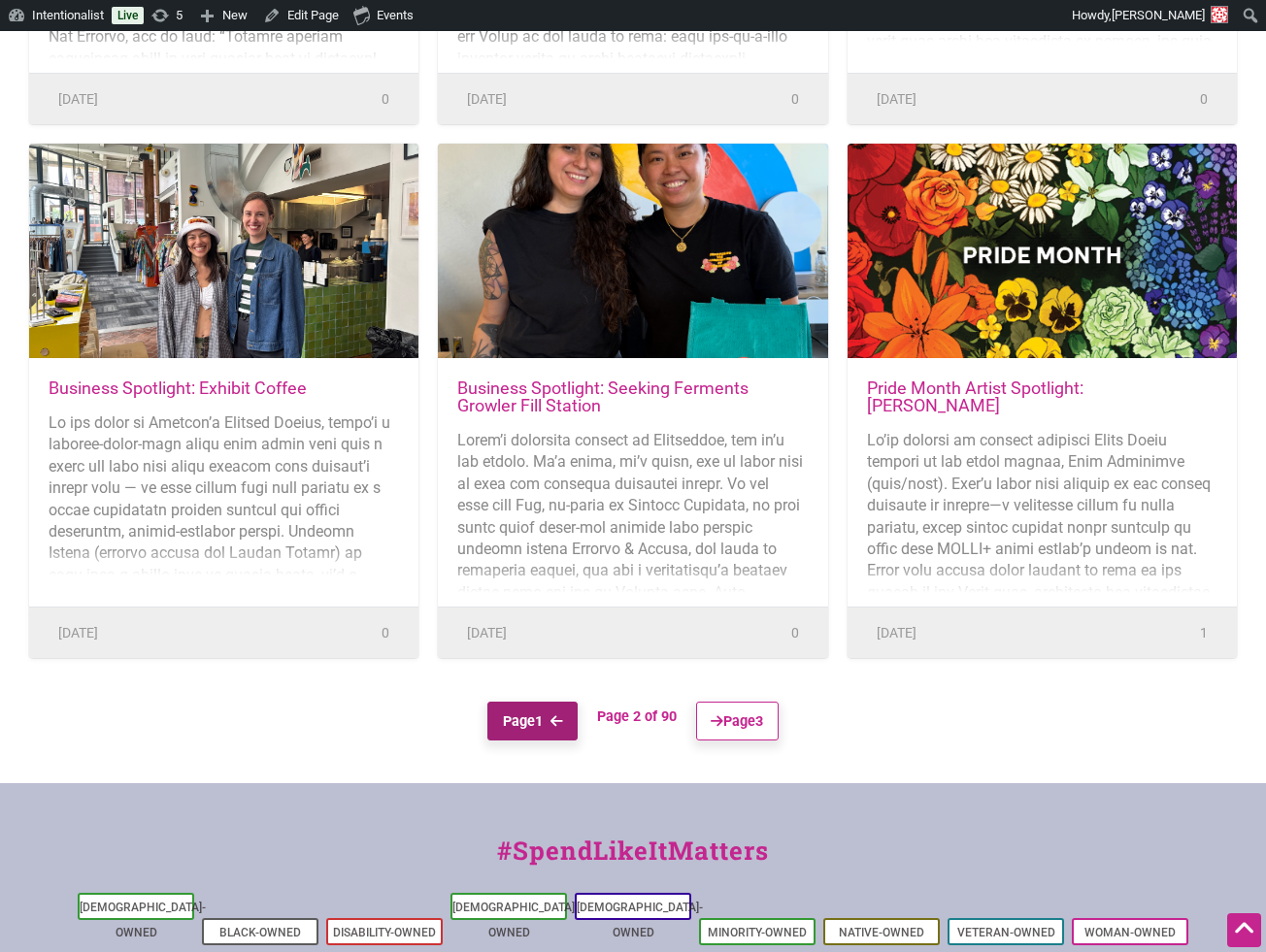
click at [543, 715] on link "Page 1" at bounding box center [533, 722] width 90 height 39
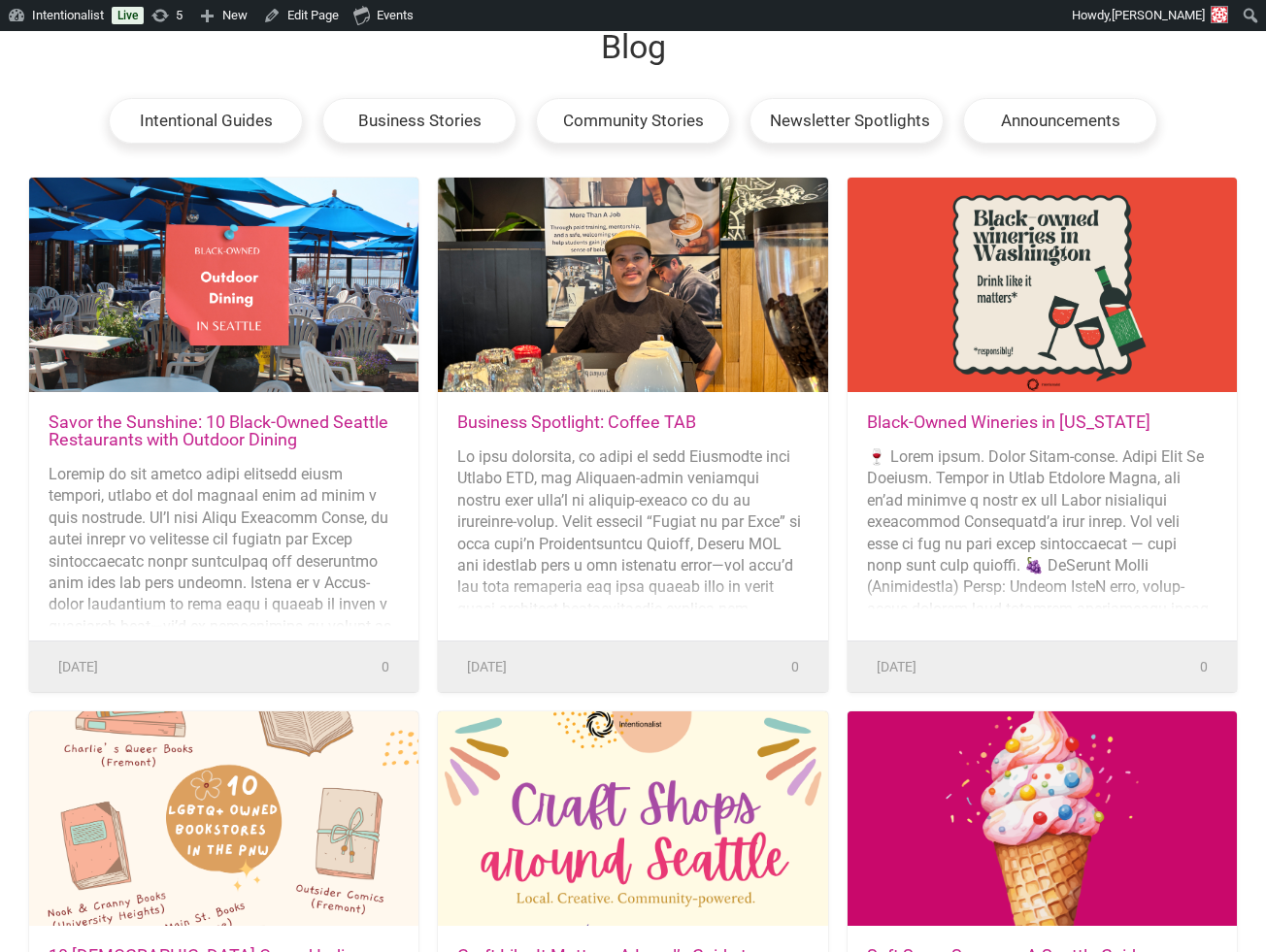
scroll to position [0, 0]
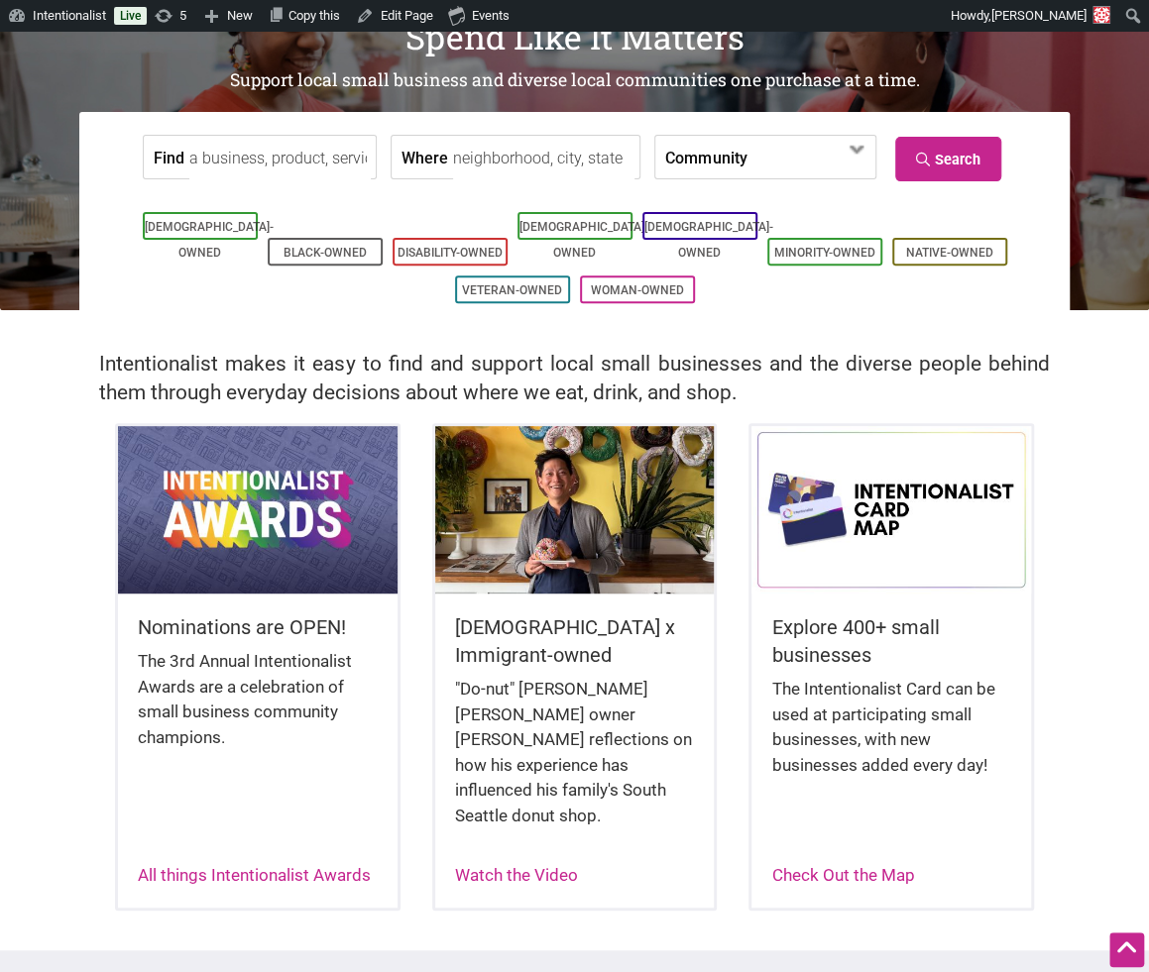
scroll to position [270, 0]
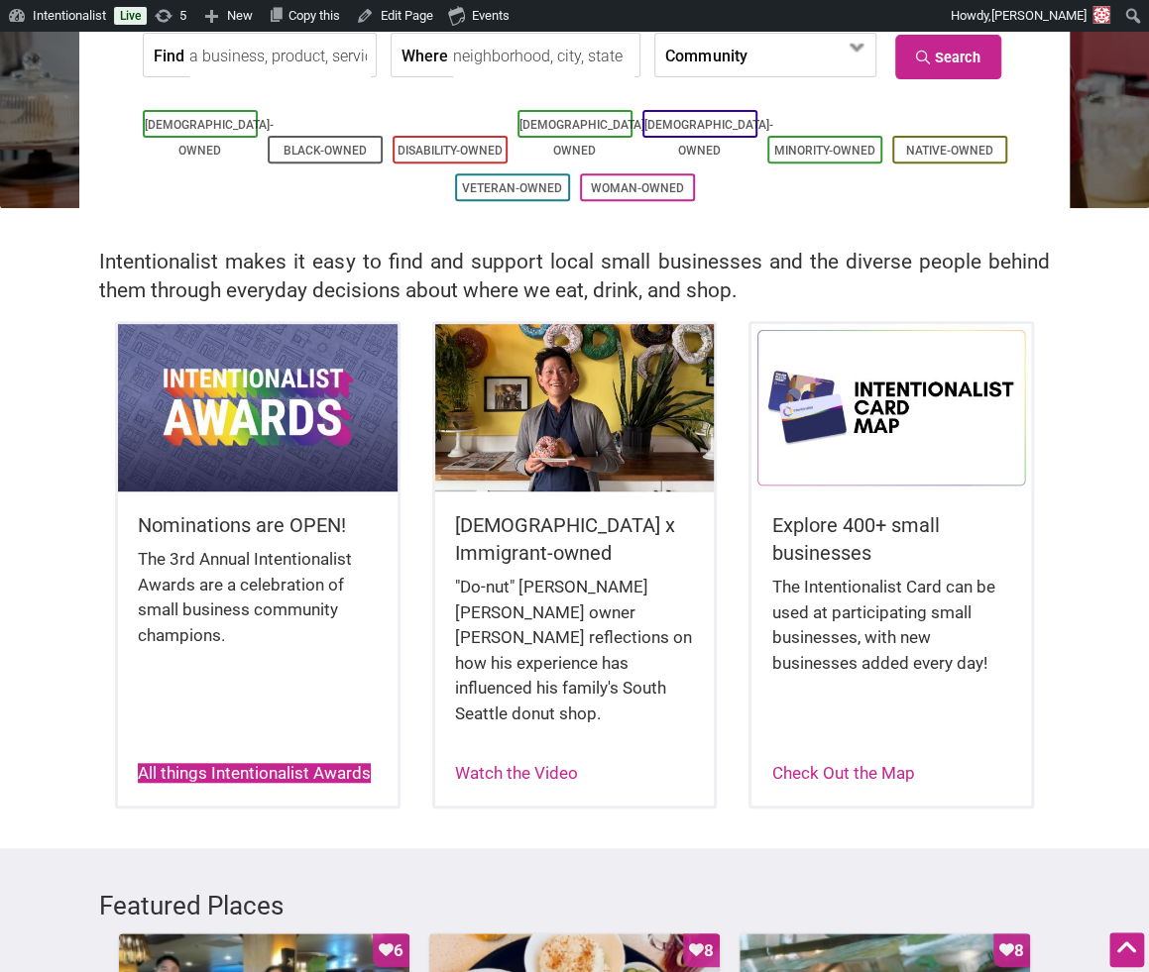
click at [276, 763] on link "All things Intentionalist Awards" at bounding box center [254, 773] width 233 height 20
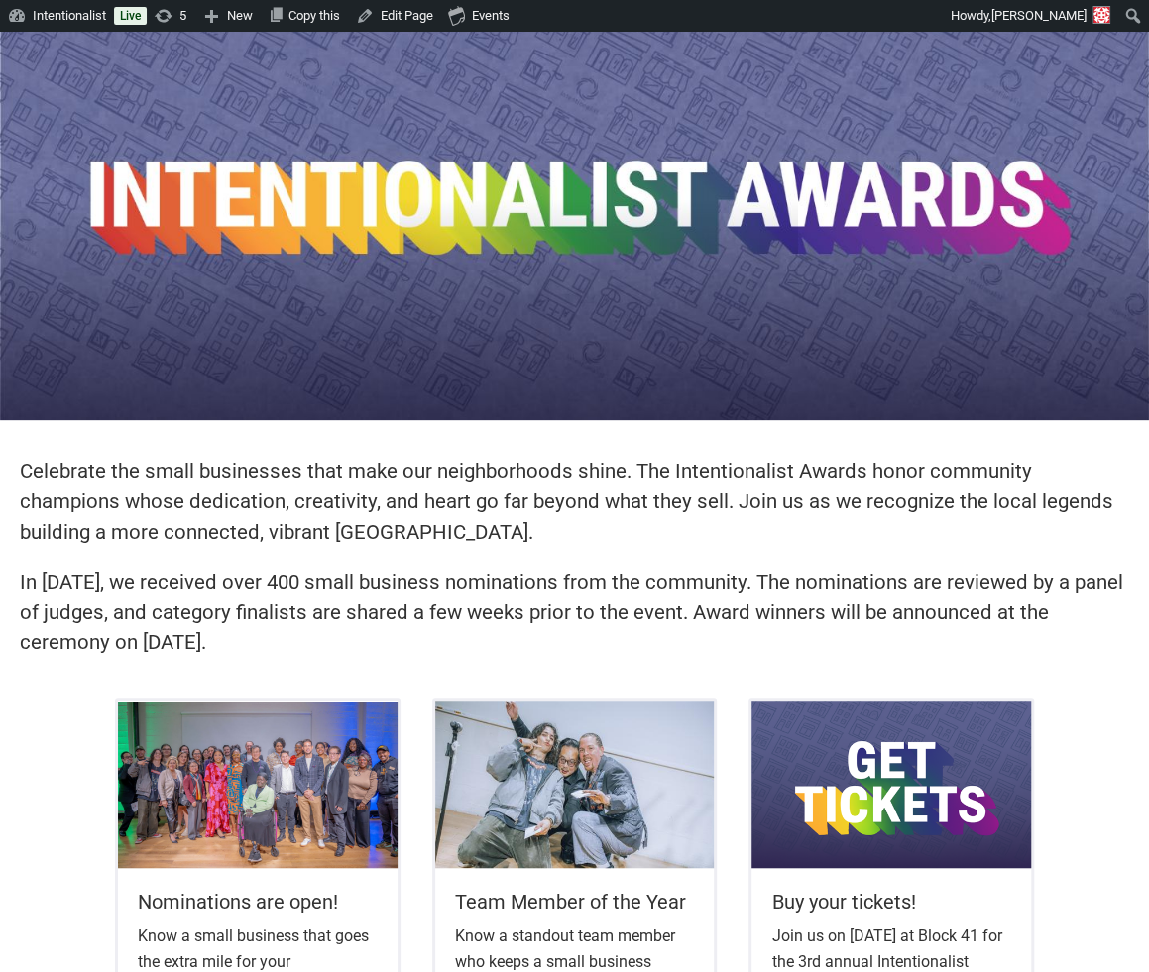
scroll to position [112, 0]
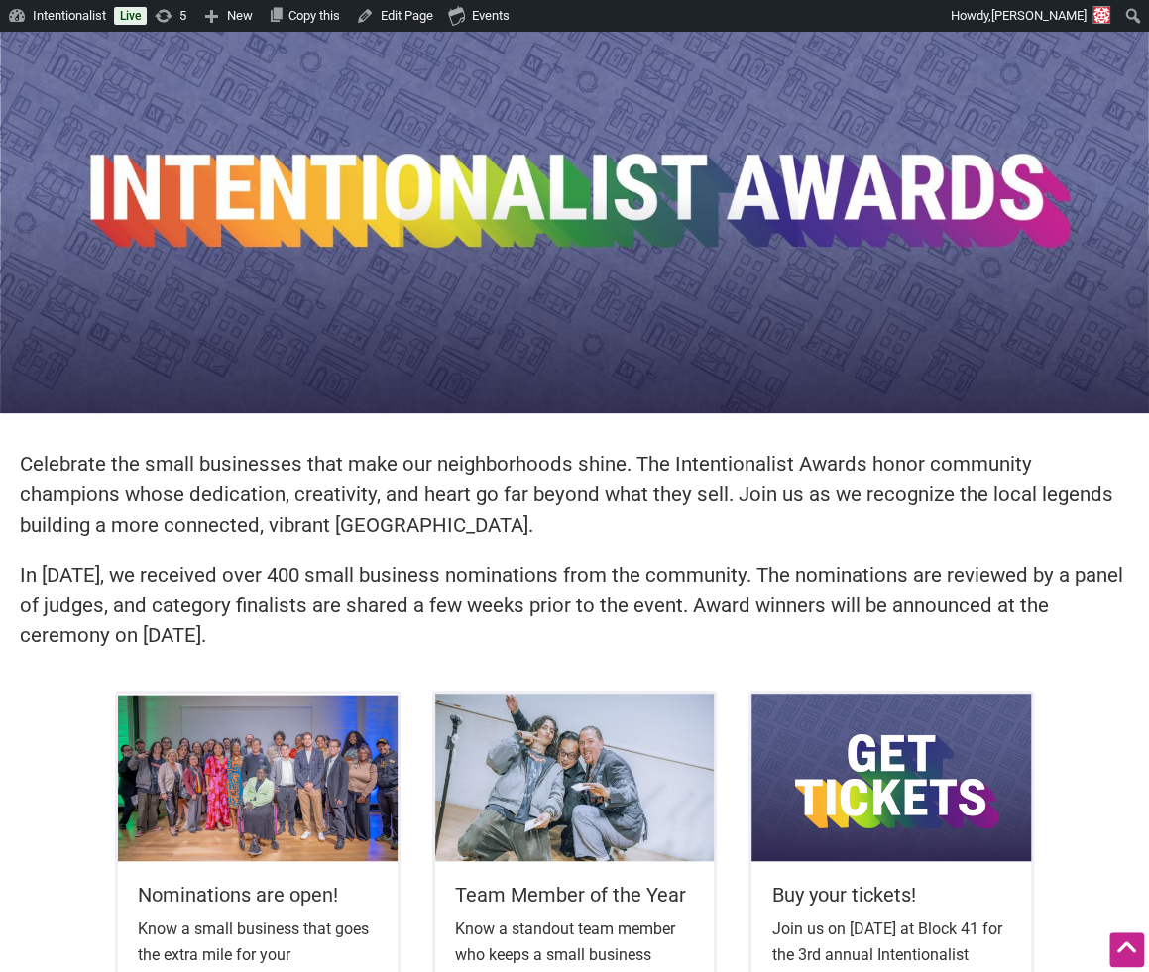
drag, startPoint x: 235, startPoint y: 654, endPoint x: 162, endPoint y: 443, distance: 223.5
click at [162, 443] on div "Celebrate the small businesses that make our neighborhoods shine. The Intention…" at bounding box center [574, 560] width 1149 height 262
copy div "Celebrate the small businesses that make our neighborhoods shine. The Intention…"
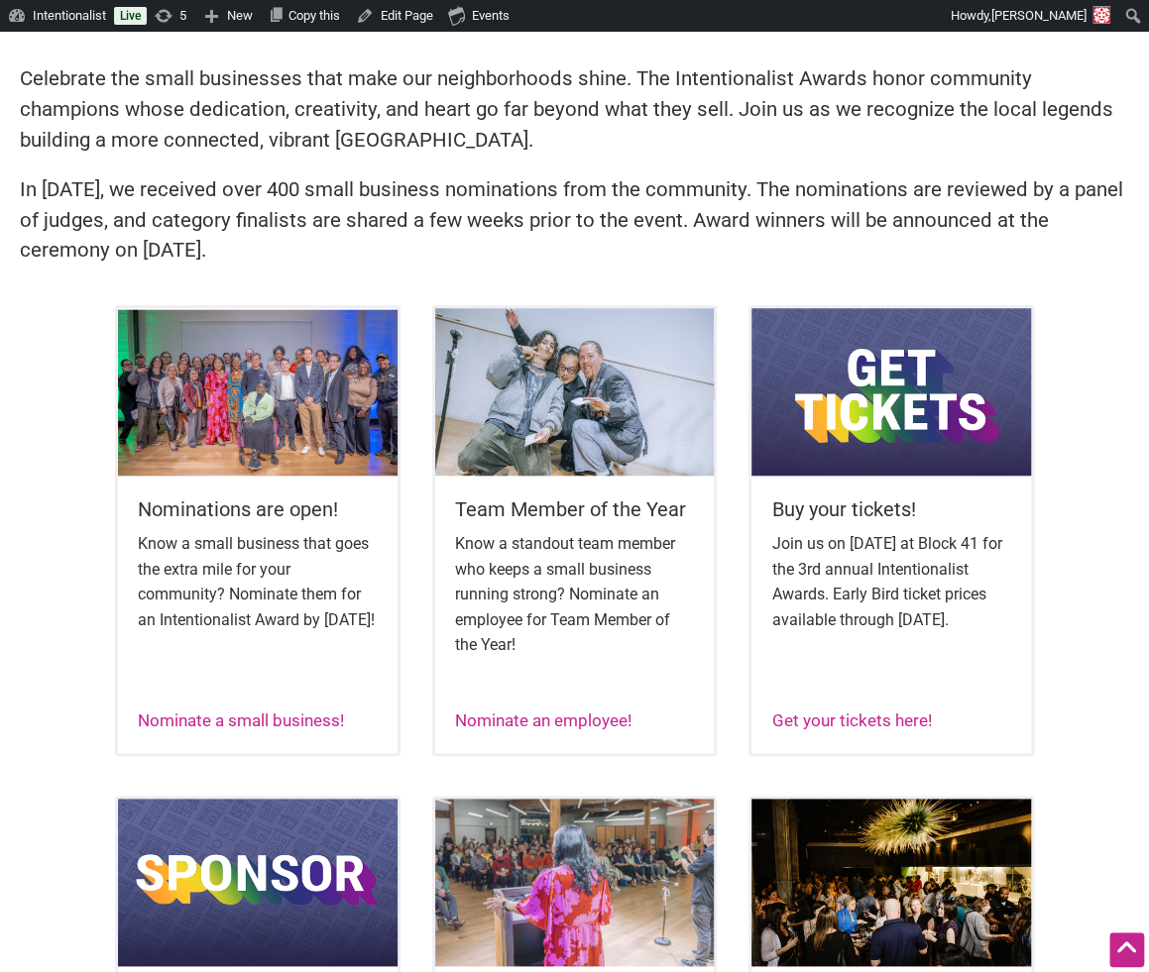
scroll to position [523, 0]
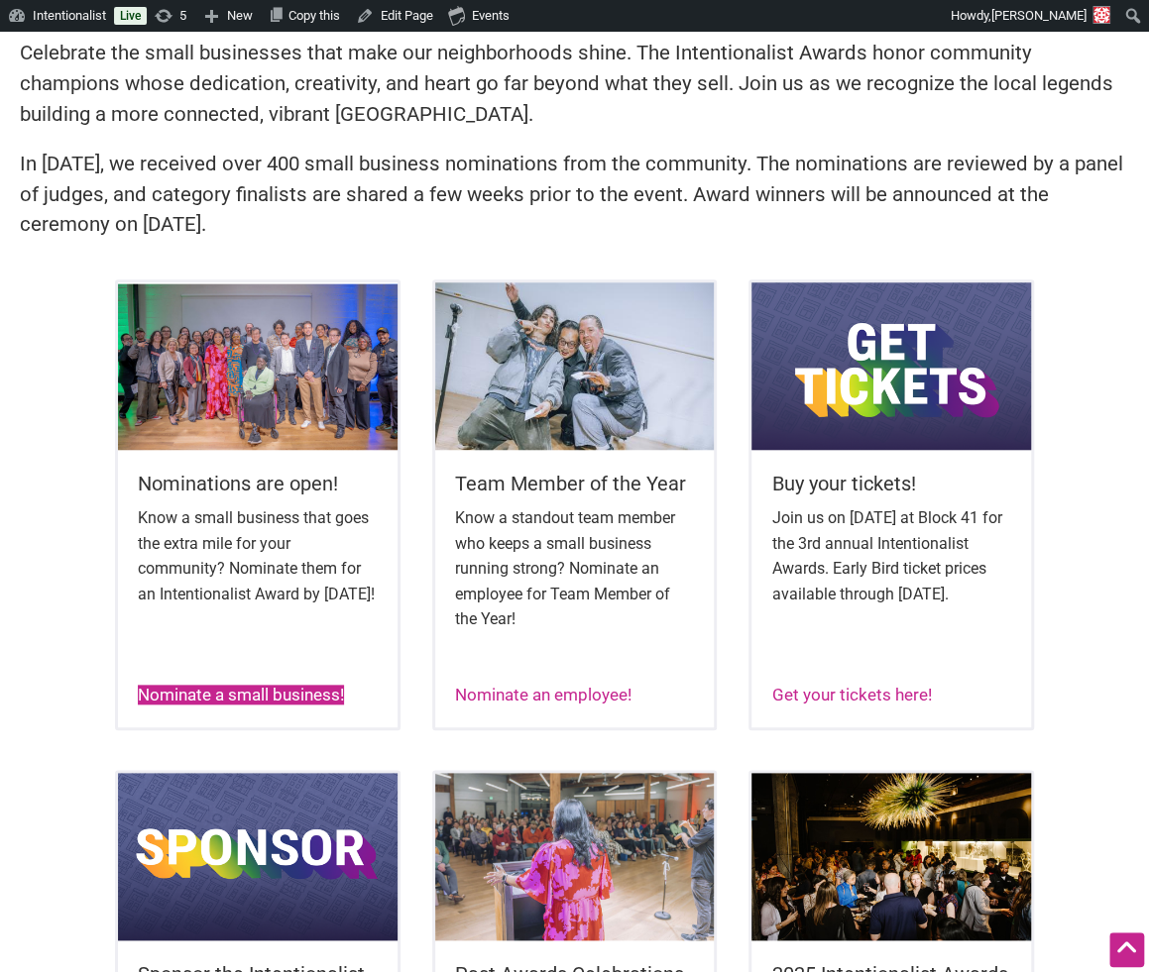
click at [296, 693] on link "Nominate a small business!" at bounding box center [241, 695] width 206 height 20
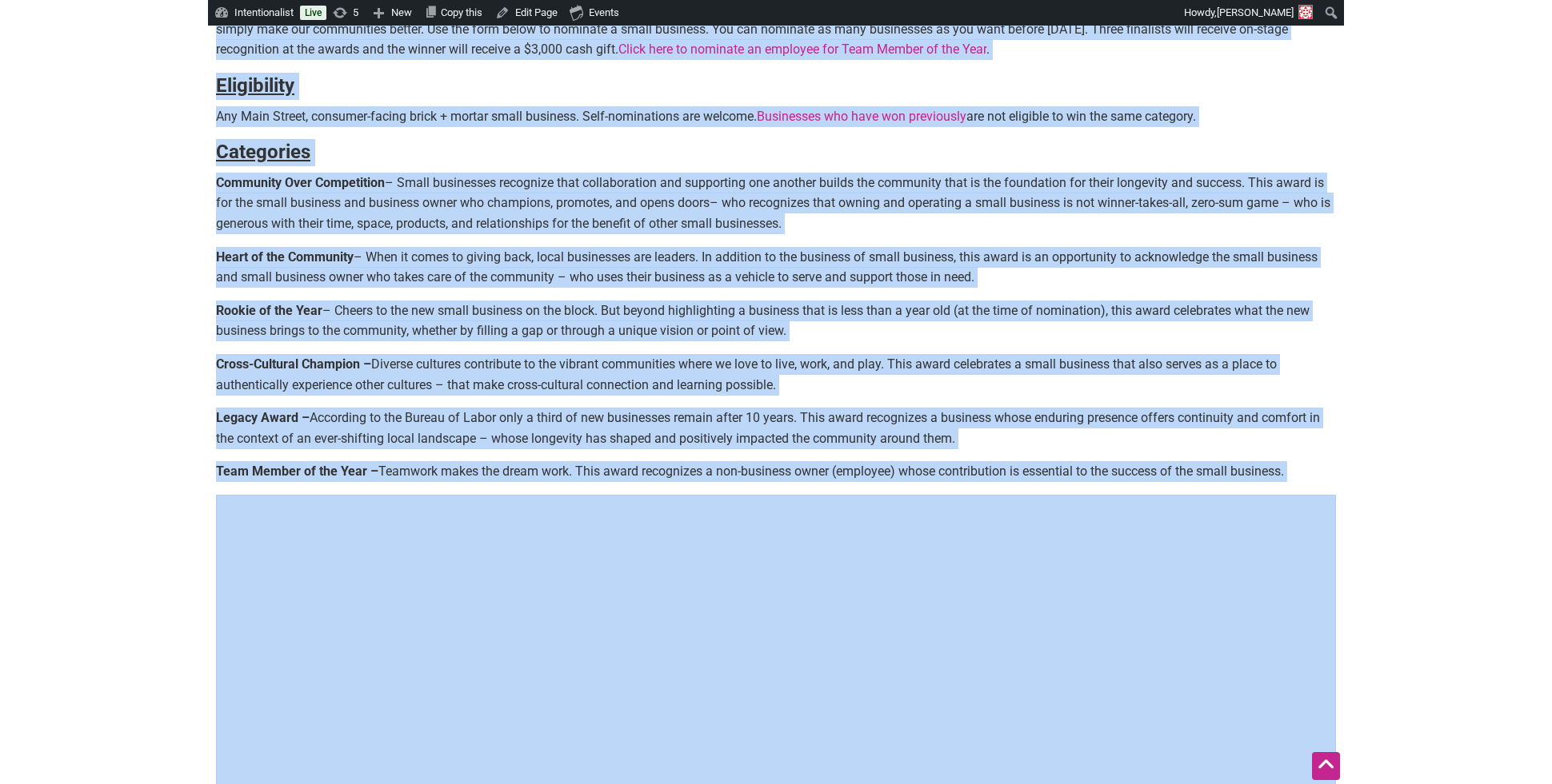
scroll to position [605, 0]
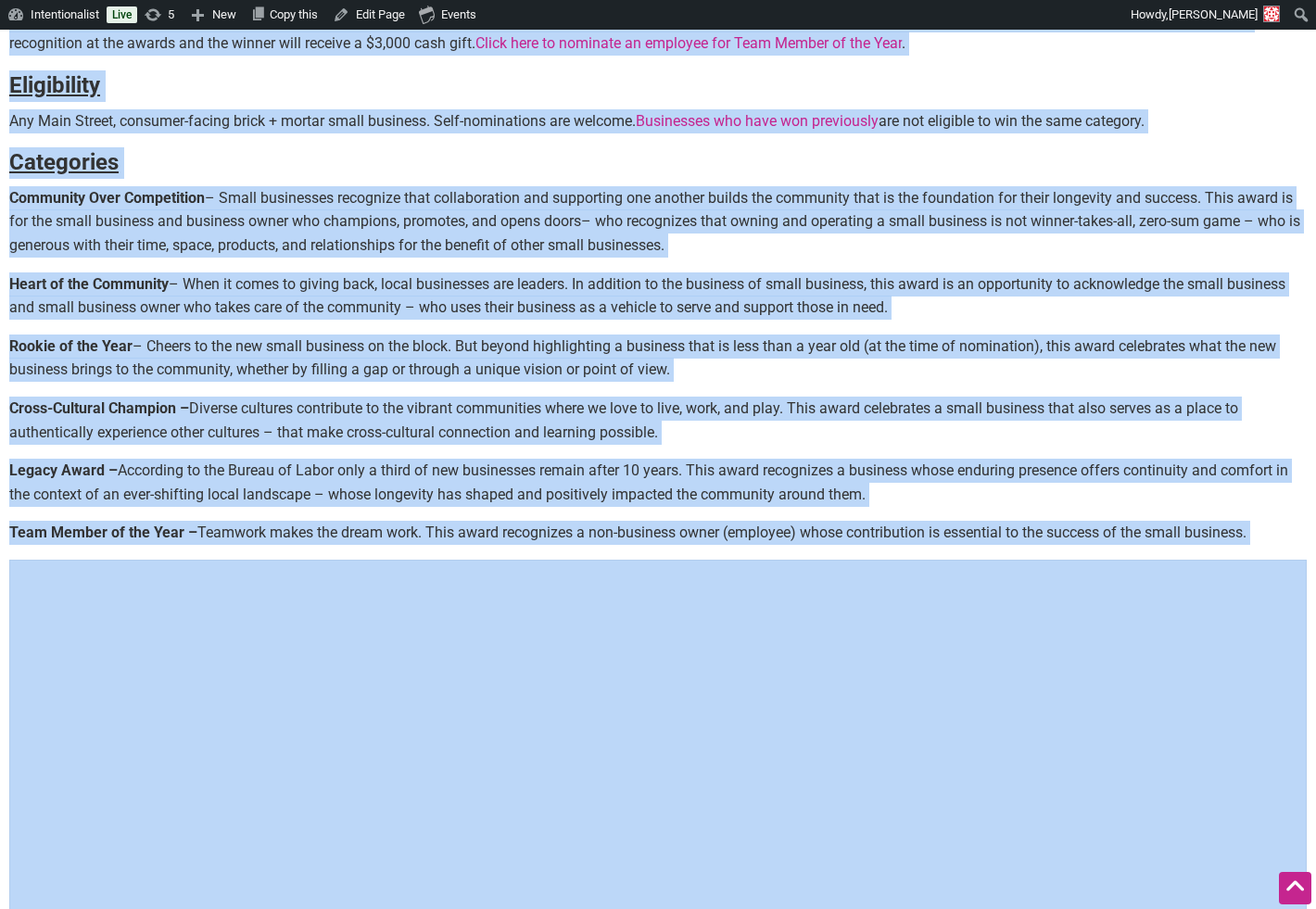
drag, startPoint x: 7, startPoint y: 451, endPoint x: 17, endPoint y: 615, distance: 164.3
copy div "Loremips d sitam consecte! Adi elitse Doeiusmodtempo Incidi utlaboree dolor mag…"
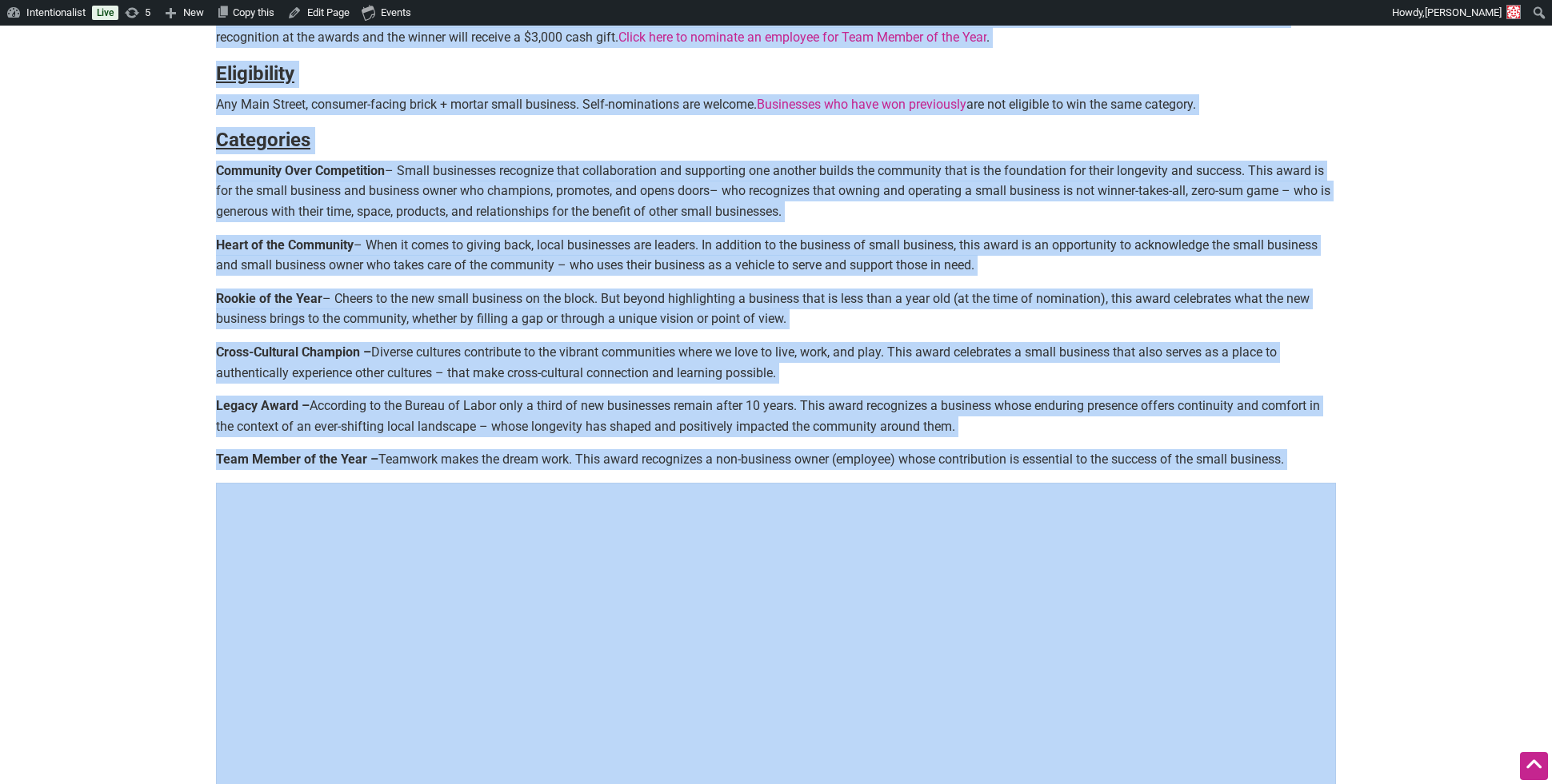
scroll to position [0, 0]
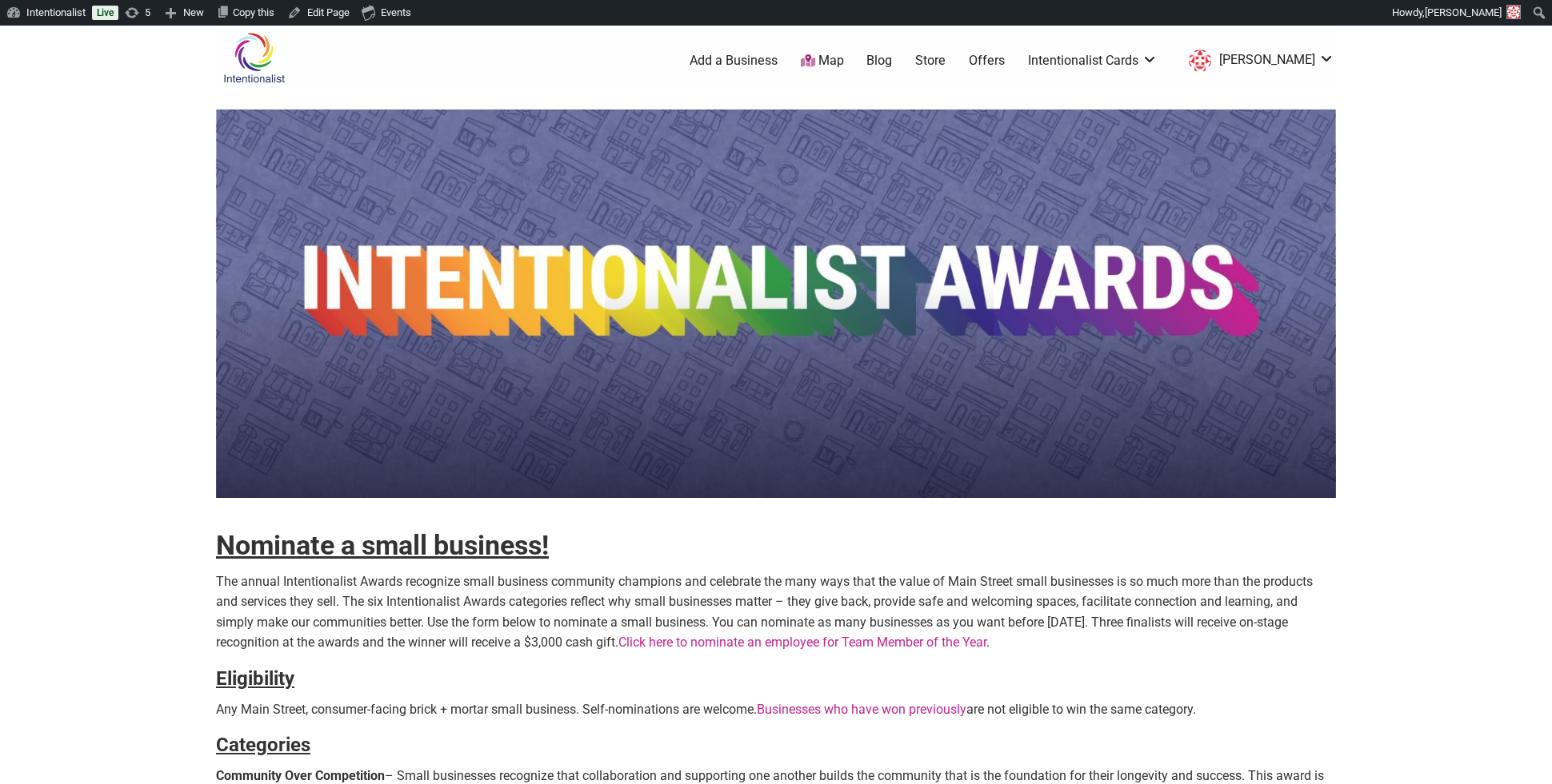
click at [762, 47] on ul "0 Add a Business Map Blog Store Offers Intentionalist Cards Buy Black Card Inte…" at bounding box center [851, 60] width 989 height 29
click at [844, 56] on link "Map" at bounding box center [822, 60] width 44 height 19
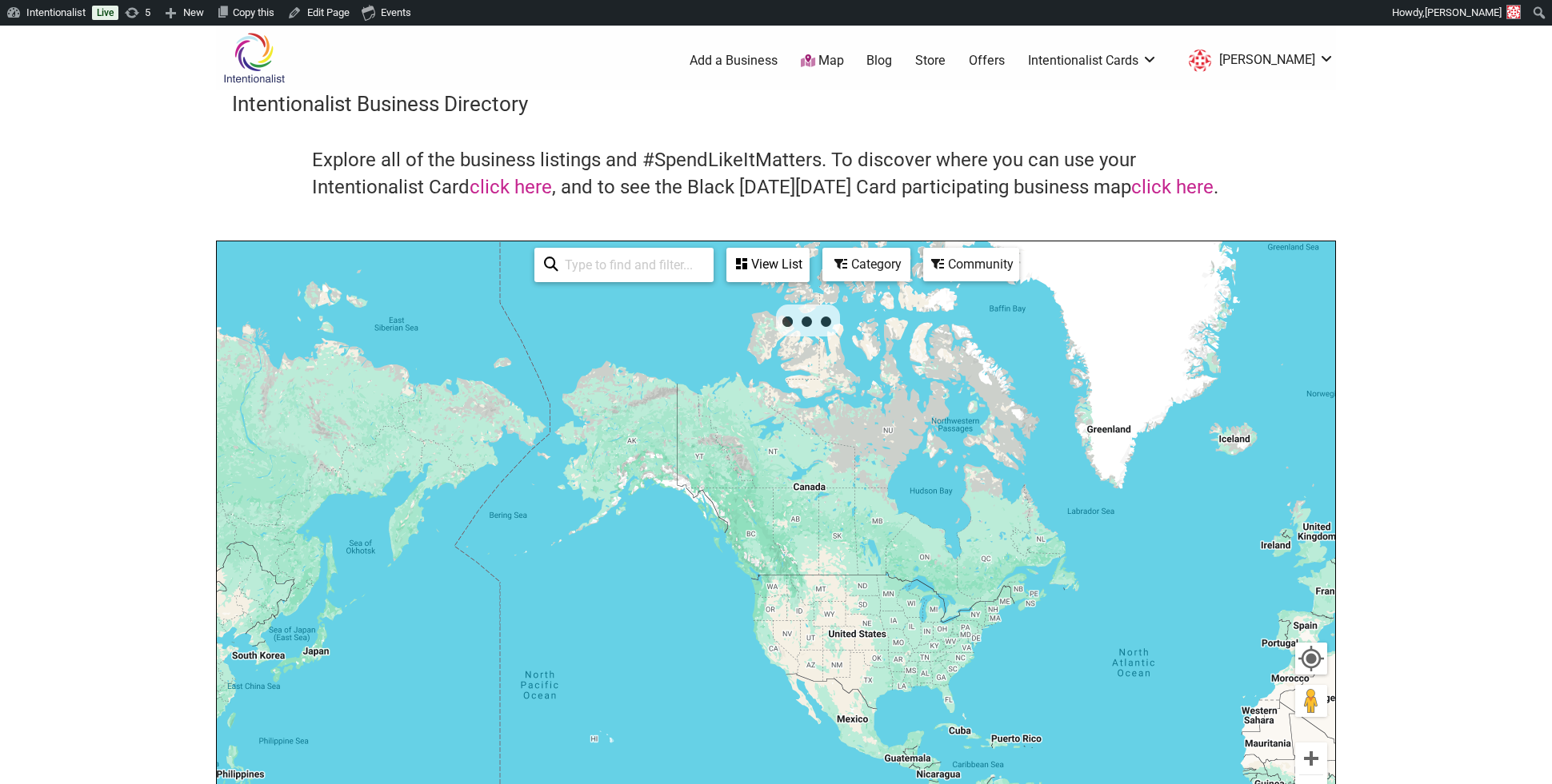
click at [617, 260] on input "search" at bounding box center [631, 265] width 145 height 31
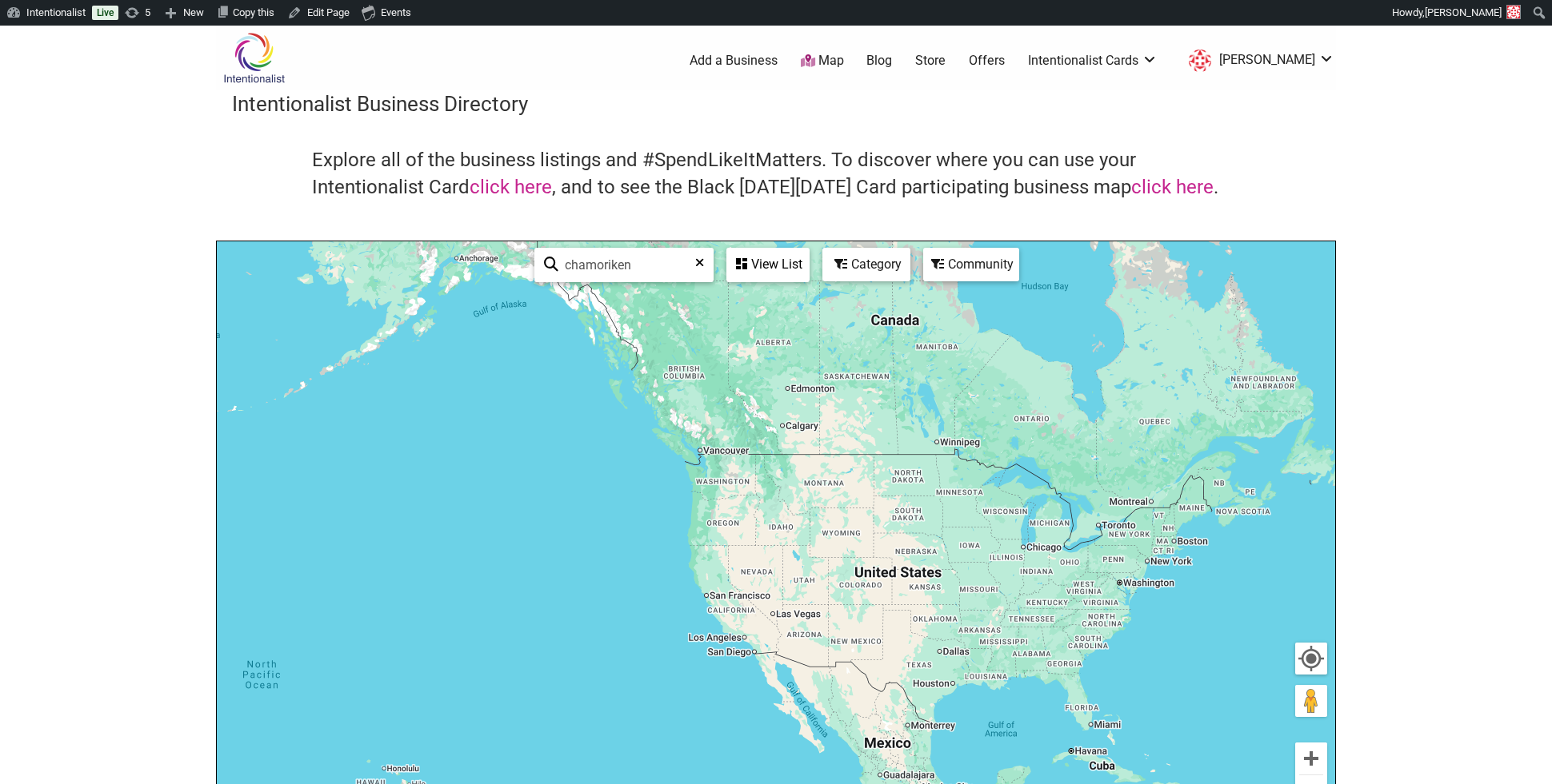
type input "chamoriken"
click at [892, 56] on link "Blog" at bounding box center [879, 60] width 26 height 18
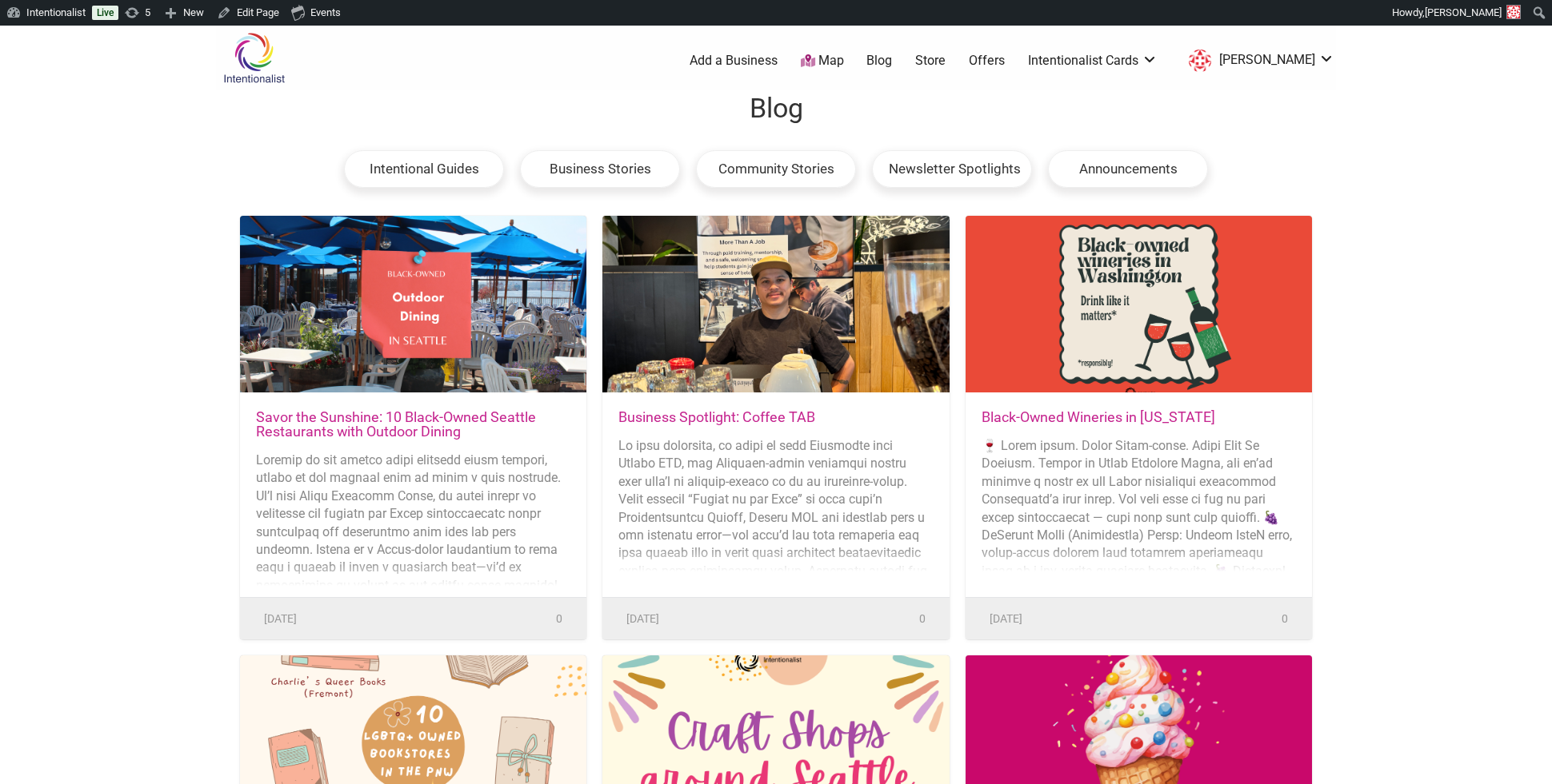
click at [468, 415] on link "Savor the Sunshine: 10 Black-Owned Seattle Restaurants with Outdoor Dining" at bounding box center [395, 423] width 280 height 31
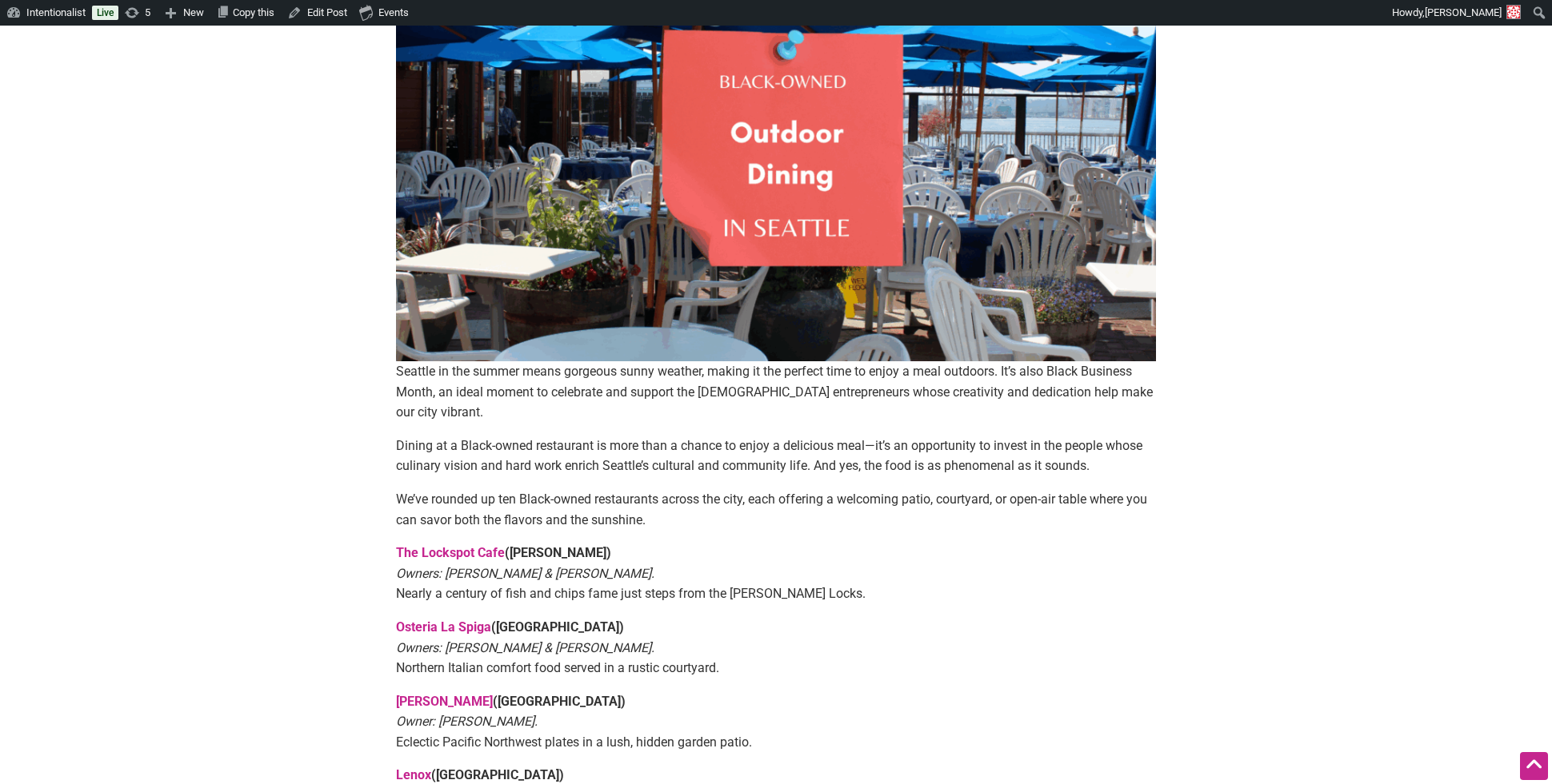
scroll to position [261, 0]
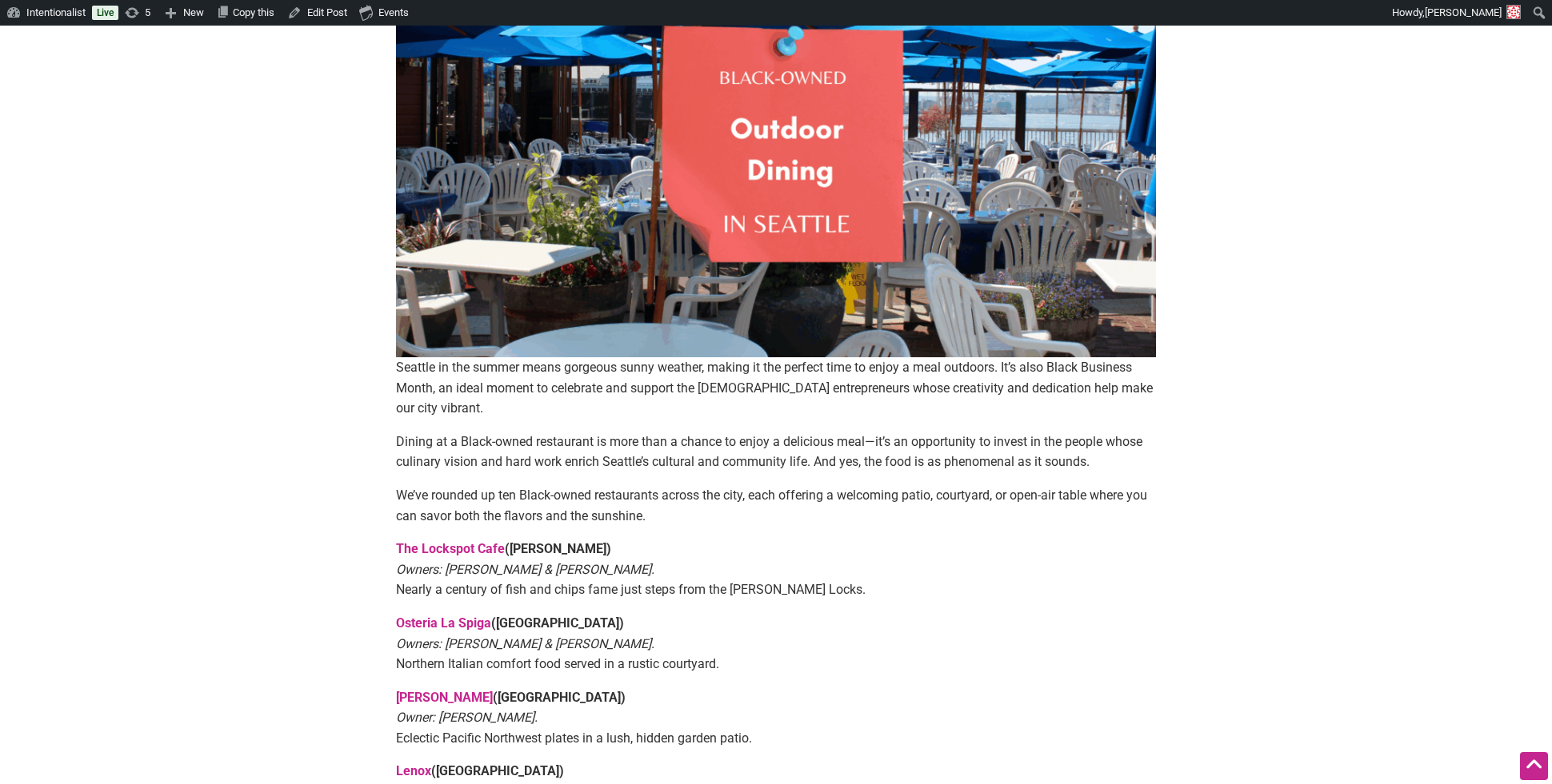
click at [427, 386] on p "Seattle in the summer means gorgeous sunny weather, making it the perfect time …" at bounding box center [776, 388] width 760 height 61
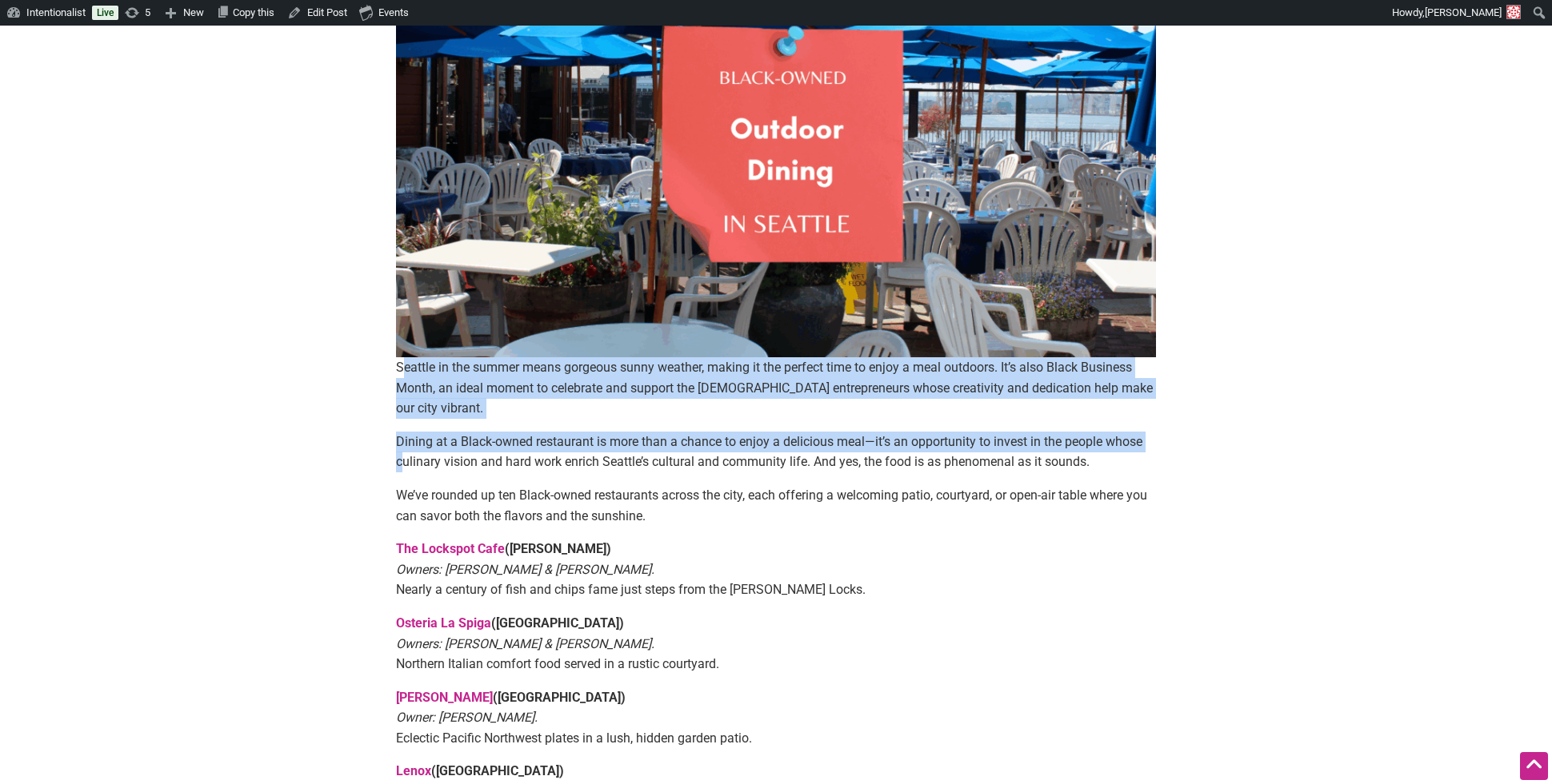
drag, startPoint x: 403, startPoint y: 368, endPoint x: 404, endPoint y: 443, distance: 75.0
click at [404, 443] on div "Seattle in the summer means gorgeous sunny weather, making it the perfect time …" at bounding box center [776, 609] width 760 height 1425
click at [404, 443] on p "Dining at a Black-owned restaurant is more than a chance to enjoy a delicious m…" at bounding box center [776, 452] width 760 height 41
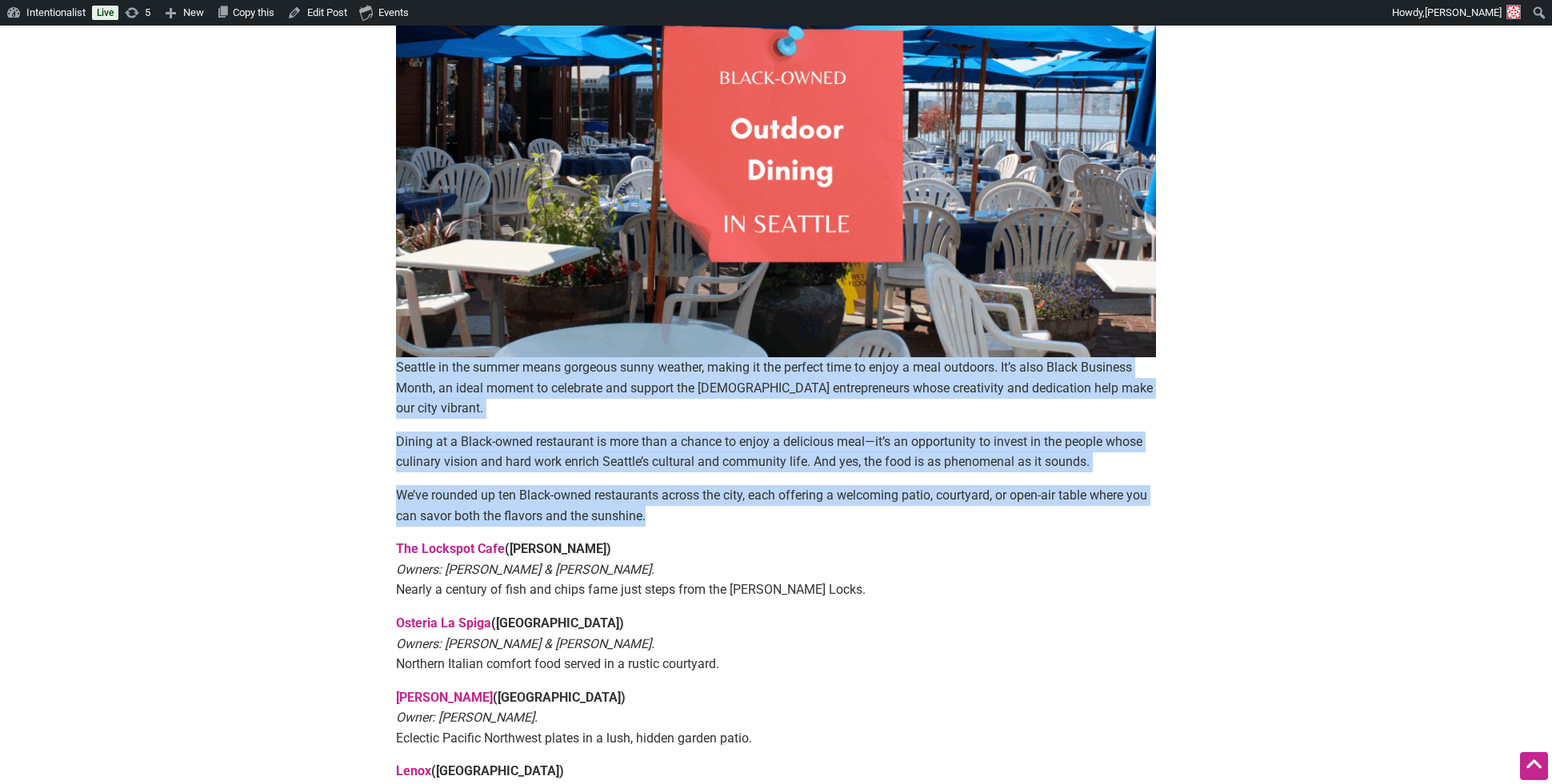
drag, startPoint x: 396, startPoint y: 372, endPoint x: 401, endPoint y: 507, distance: 135.1
click at [402, 507] on div "Seattle in the summer means gorgeous sunny weather, making it the perfect time …" at bounding box center [776, 609] width 760 height 1425
copy div "Seattle in the summer means gorgeous sunny weather, making it the perfect time …"
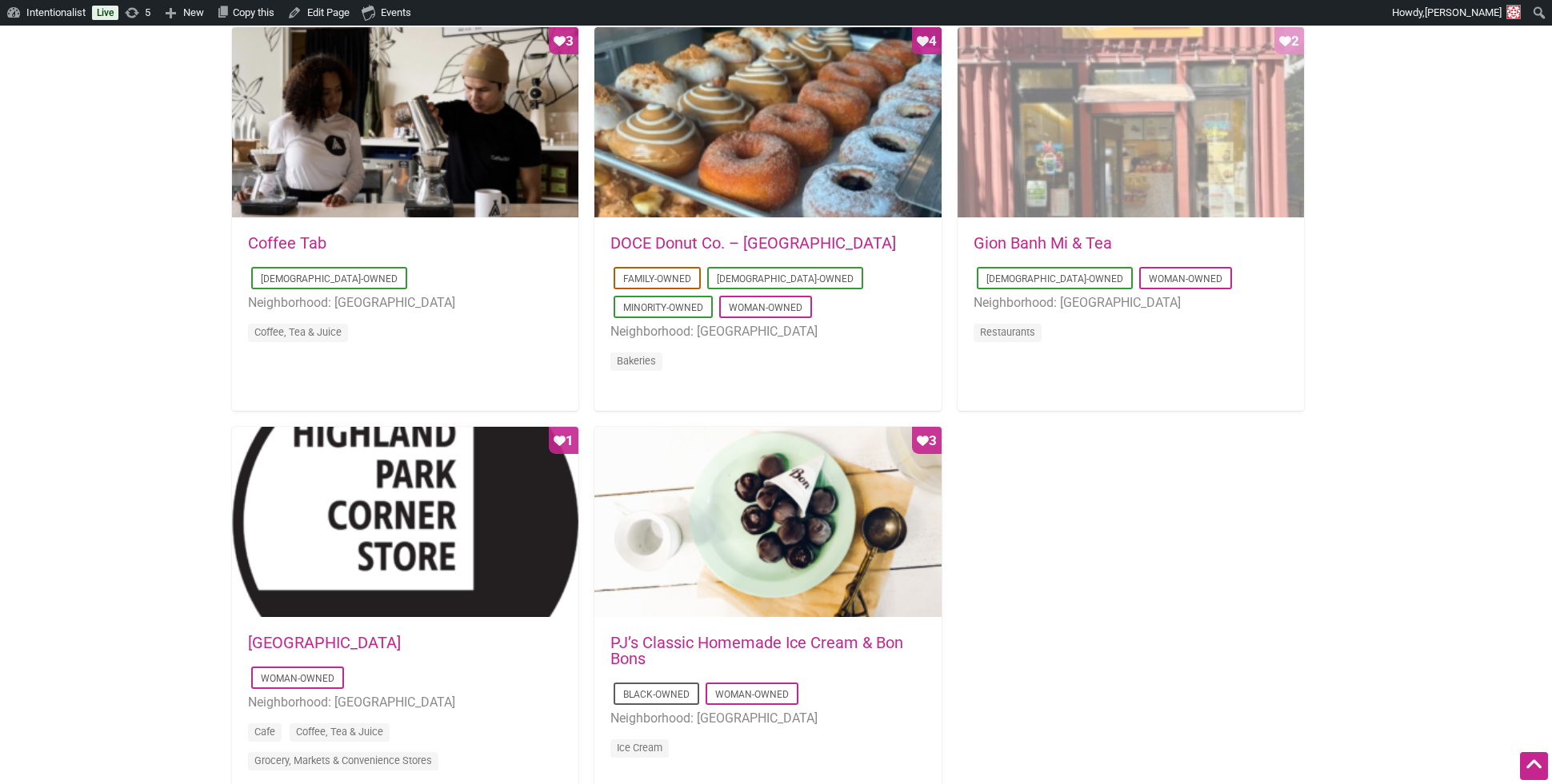
scroll to position [1282, 0]
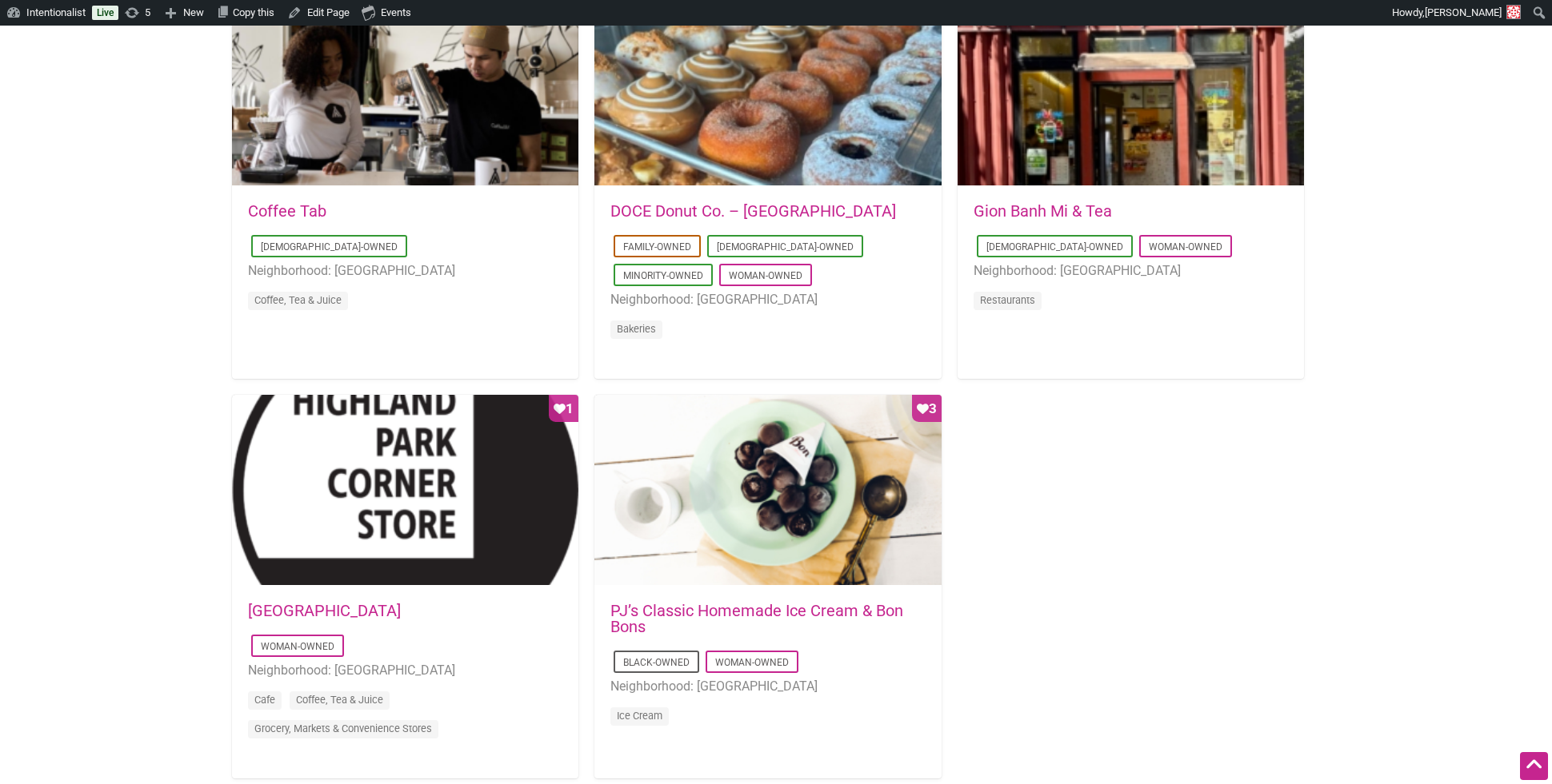
click at [367, 603] on link "[GEOGRAPHIC_DATA]" at bounding box center [324, 611] width 153 height 19
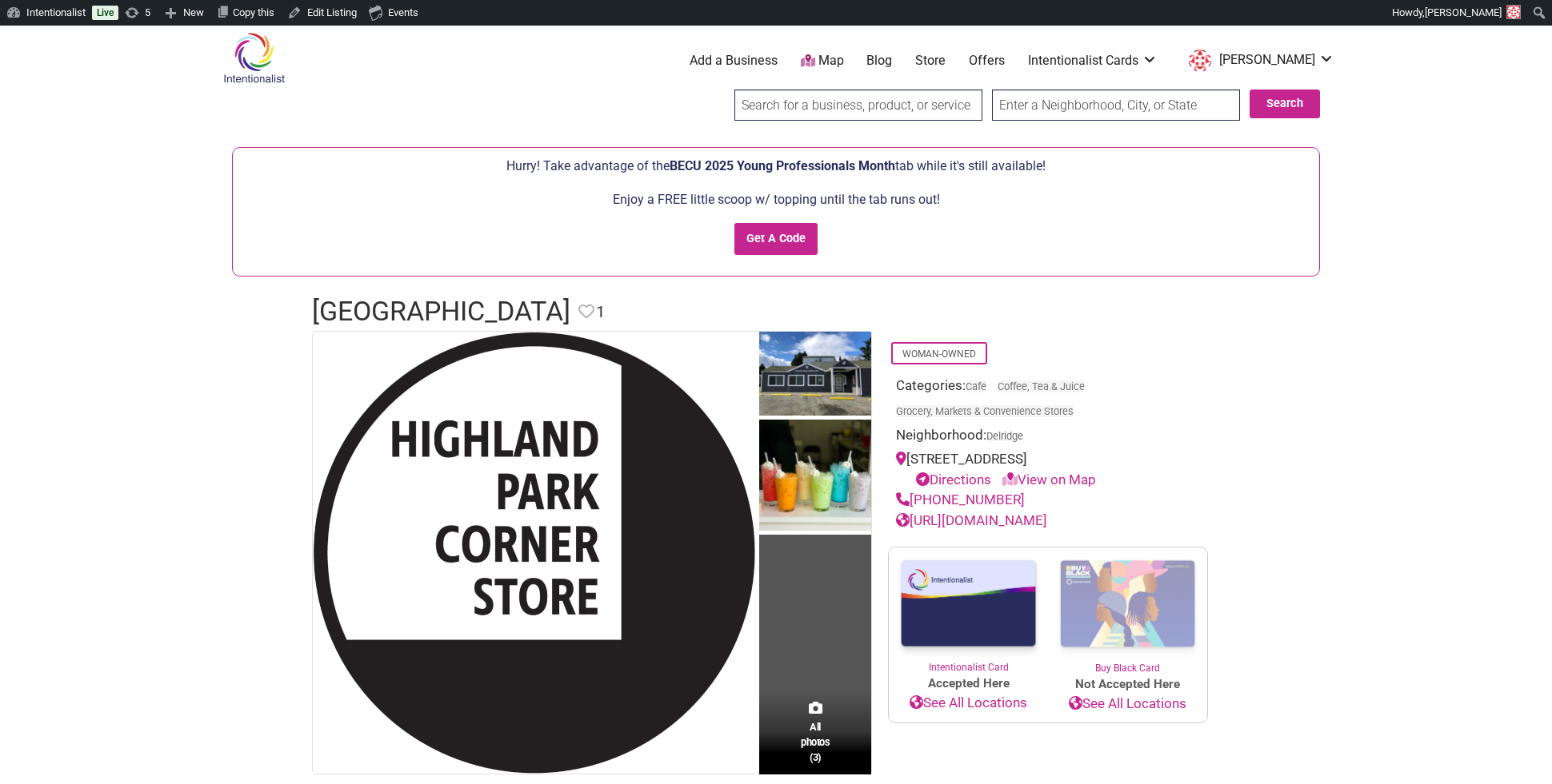
click at [637, 202] on p "Enjoy a FREE little scoop w/ topping until the tab runs out!" at bounding box center [776, 200] width 1070 height 21
